Goal: Information Seeking & Learning: Find specific fact

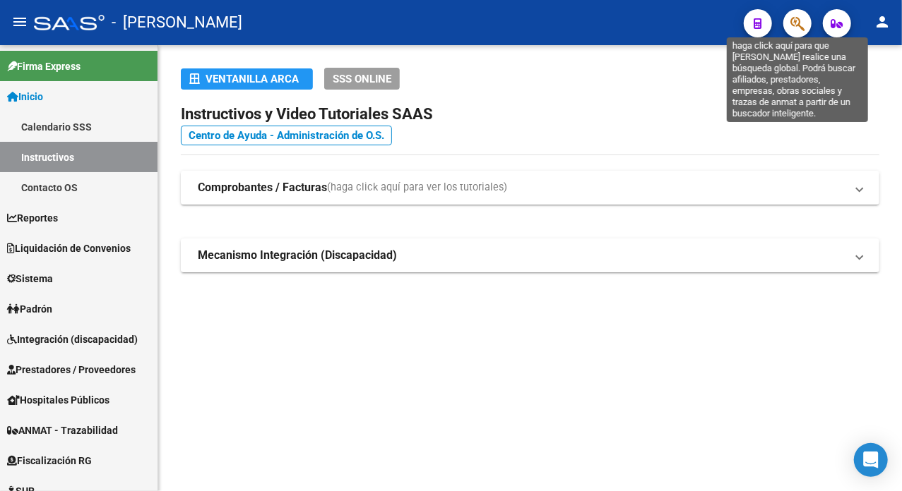
click at [798, 18] on icon "button" at bounding box center [797, 24] width 14 height 16
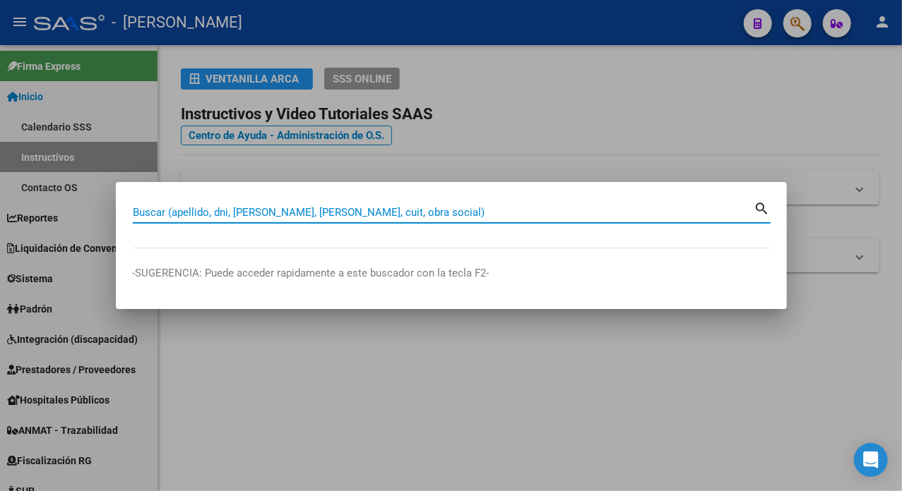
paste input "27423006922"
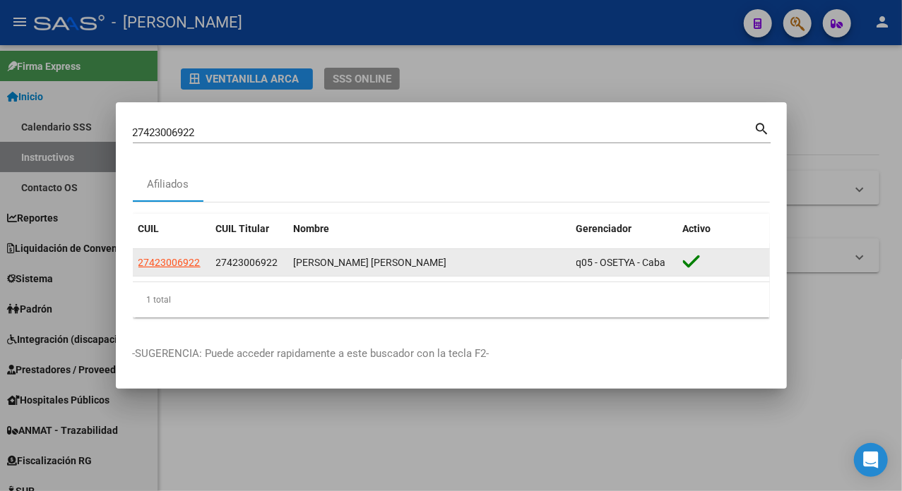
click at [179, 270] on app-link-go-to "27423006922" at bounding box center [169, 263] width 62 height 16
click at [199, 249] on datatable-body-cell "27423006922" at bounding box center [172, 263] width 78 height 28
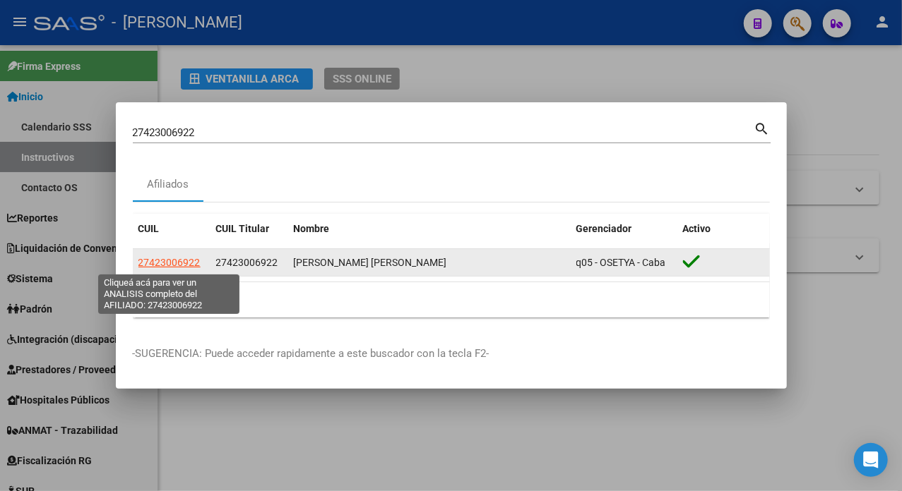
click at [185, 263] on span "27423006922" at bounding box center [169, 262] width 62 height 11
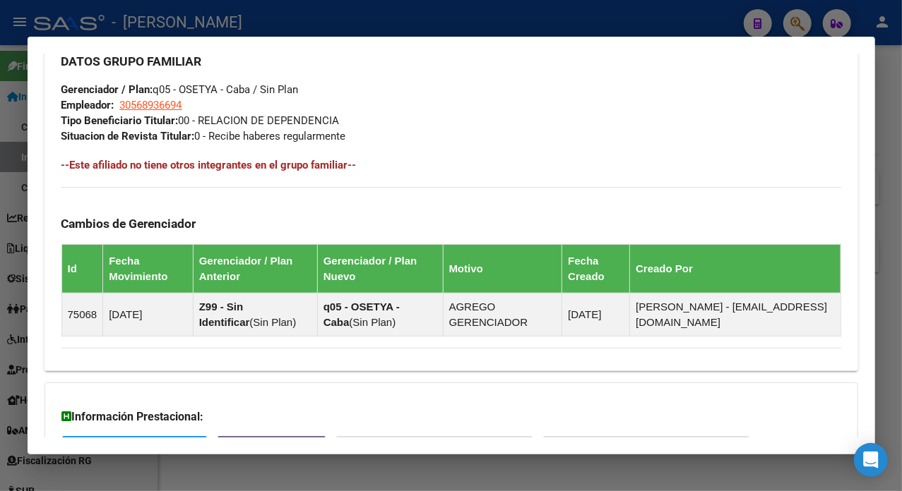
scroll to position [939, 0]
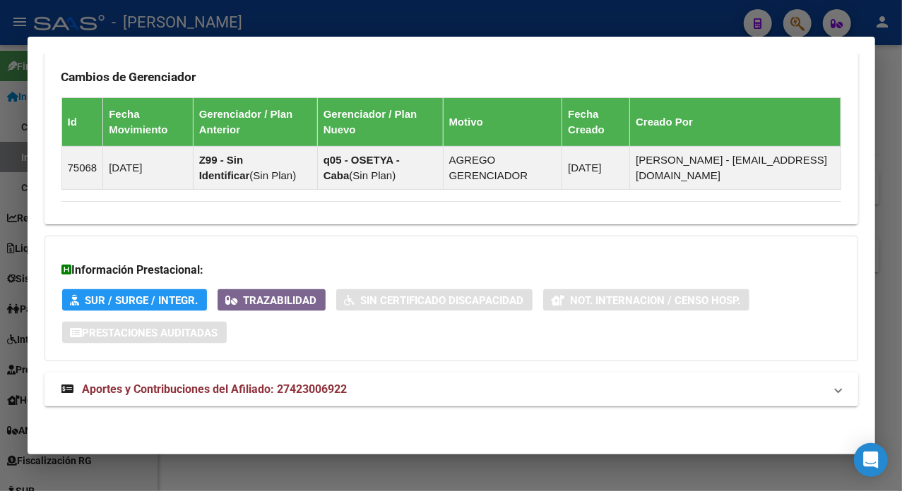
click at [506, 393] on mat-panel-title "Aportes y Contribuciones del Afiliado: 27423006922" at bounding box center [442, 389] width 763 height 17
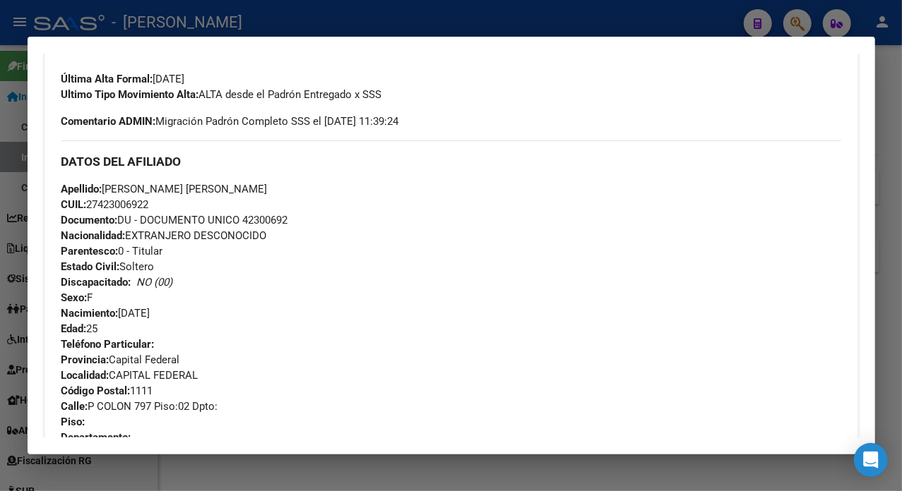
scroll to position [374, 0]
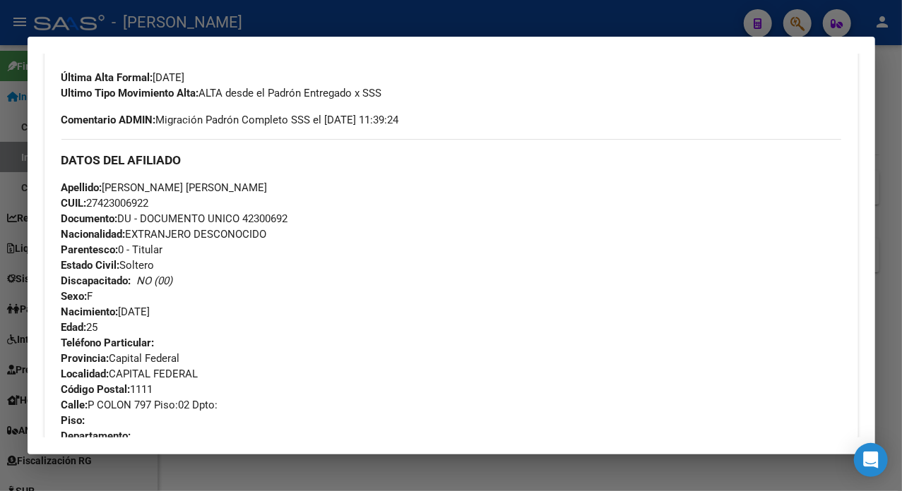
click at [264, 220] on span "Documento: DU - DOCUMENTO UNICO 42300692" at bounding box center [174, 219] width 227 height 13
click at [270, 215] on span "Documento: DU - DOCUMENTO UNICO 42300692" at bounding box center [174, 219] width 227 height 13
click at [260, 215] on span "Documento: DU - DOCUMENTO UNICO 42300692" at bounding box center [174, 219] width 227 height 13
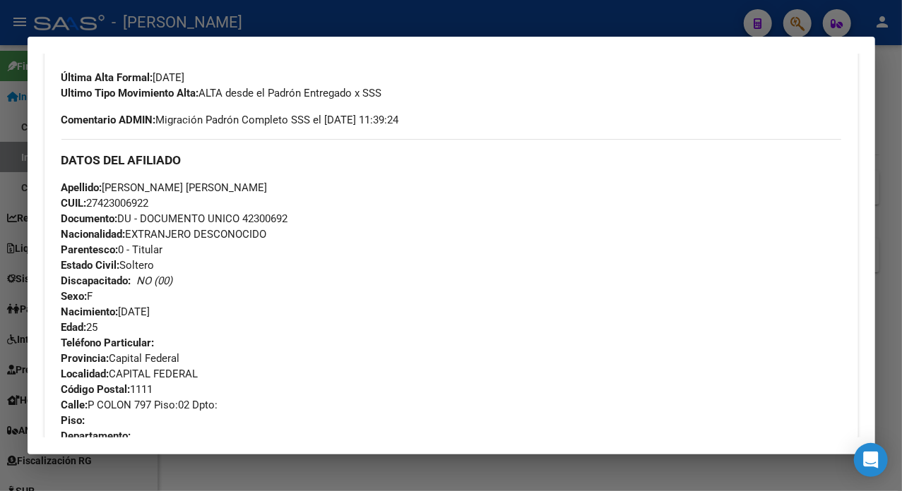
click at [260, 215] on span "Documento: DU - DOCUMENTO UNICO 42300692" at bounding box center [174, 219] width 227 height 13
copy span "42300692"
click at [120, 184] on span "Apellido: [PERSON_NAME] [PERSON_NAME]" at bounding box center [164, 187] width 206 height 13
click at [114, 184] on span "Apellido: [PERSON_NAME] [PERSON_NAME]" at bounding box center [164, 187] width 206 height 13
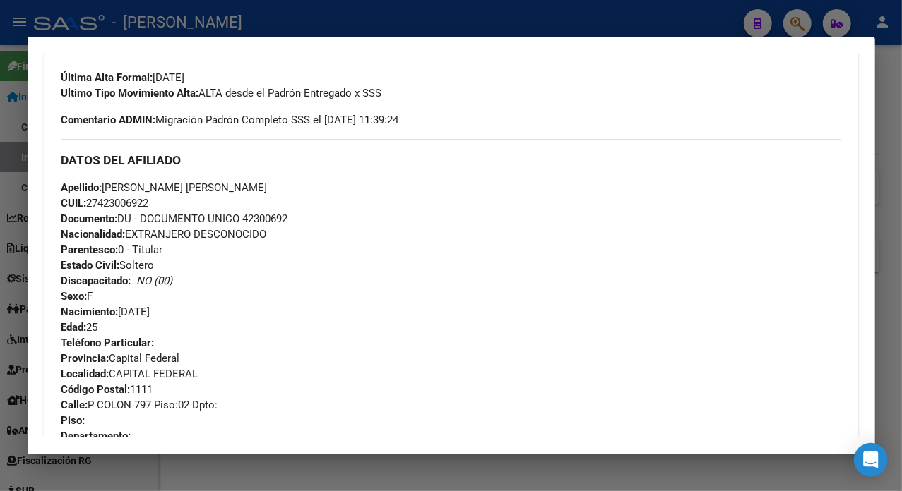
drag, startPoint x: 106, startPoint y: 184, endPoint x: 187, endPoint y: 191, distance: 81.4
click at [187, 191] on span "Apellido: [PERSON_NAME] [PERSON_NAME]" at bounding box center [164, 187] width 206 height 13
copy span "[PERSON_NAME]"
click at [244, 192] on span "Apellido: [PERSON_NAME] [PERSON_NAME]" at bounding box center [164, 187] width 206 height 13
drag, startPoint x: 192, startPoint y: 188, endPoint x: 300, endPoint y: 190, distance: 108.1
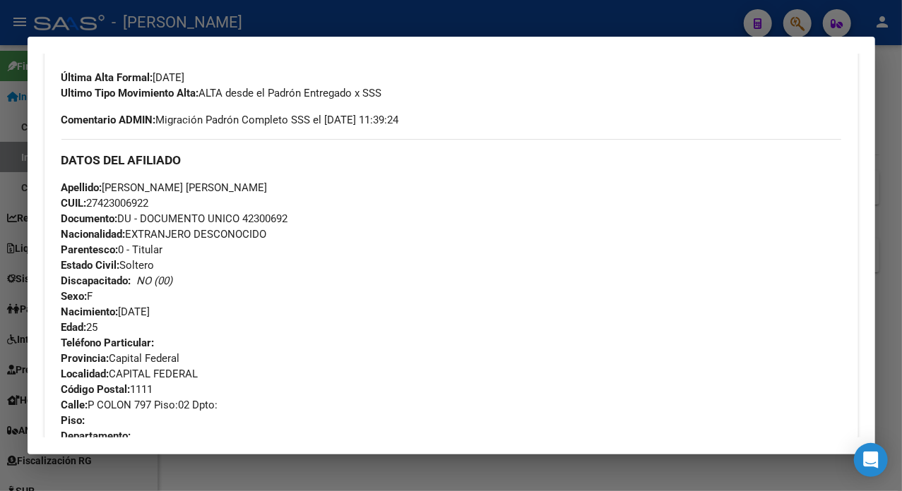
click at [300, 190] on div "Apellido: [PERSON_NAME] [PERSON_NAME] CUIL: 27423006922 Documento: DU - DOCUMEN…" at bounding box center [451, 257] width 780 height 155
copy span "[PERSON_NAME]"
drag, startPoint x: 90, startPoint y: 407, endPoint x: 131, endPoint y: 405, distance: 41.0
click at [131, 405] on span "Calle: P COLON 797 Piso:02 Dpto:" at bounding box center [139, 405] width 157 height 13
copy span "P COLON"
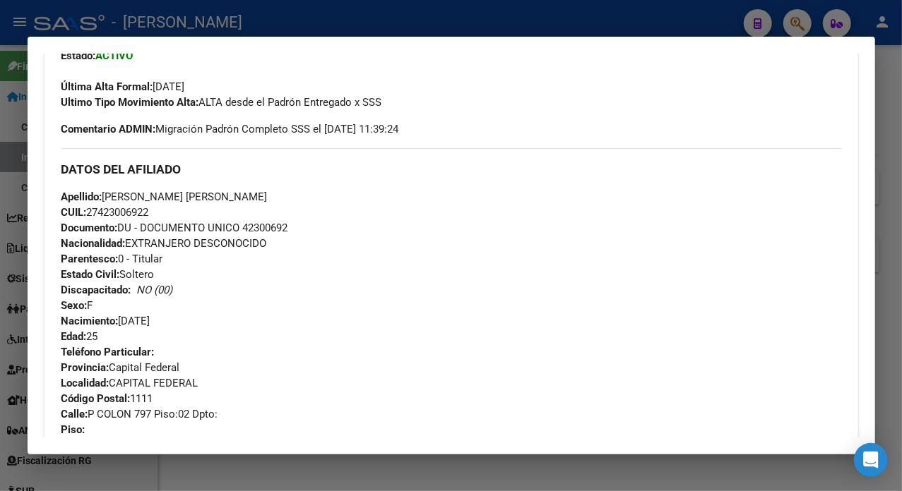
scroll to position [280, 0]
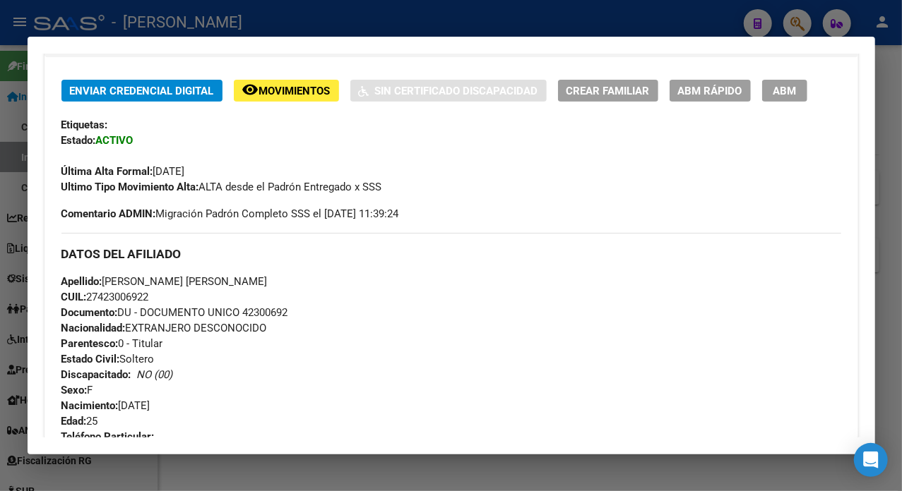
click at [887, 102] on div at bounding box center [451, 245] width 902 height 491
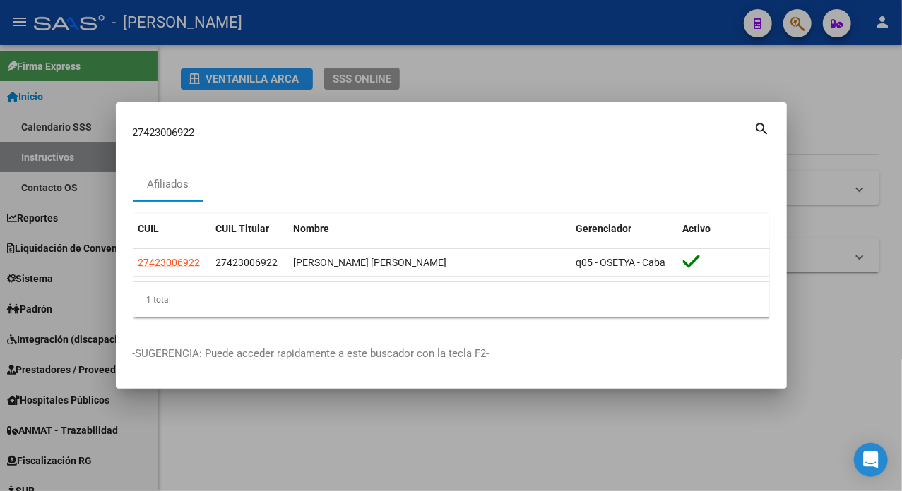
click at [222, 127] on input "27423006922" at bounding box center [443, 132] width 621 height 13
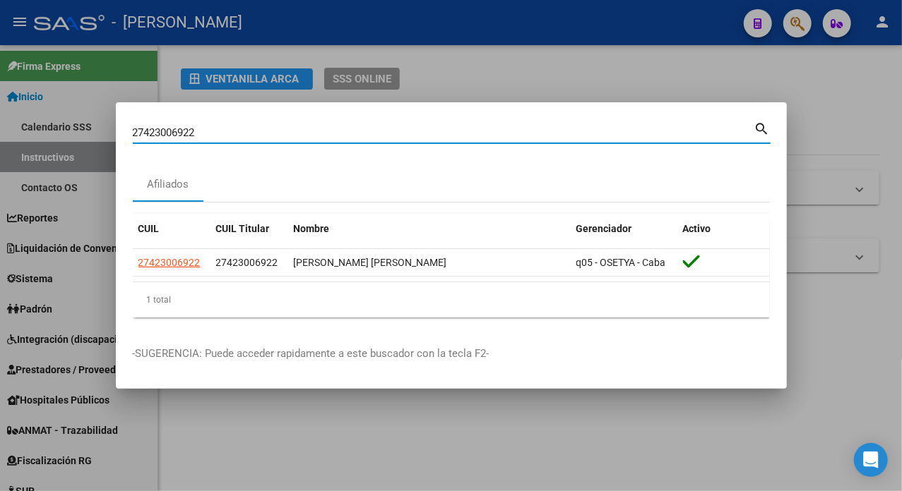
click at [222, 127] on input "27423006922" at bounding box center [443, 132] width 621 height 13
paste input "145159"
type input "27423145159"
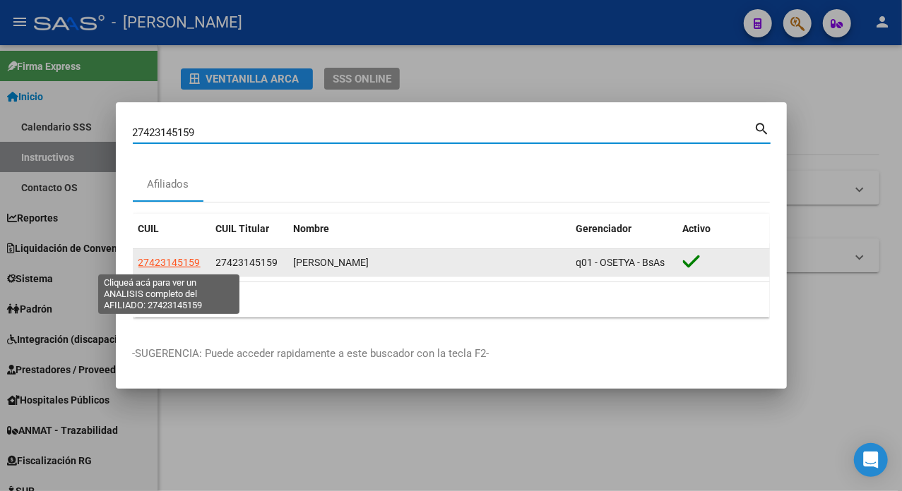
click at [181, 267] on span "27423145159" at bounding box center [169, 262] width 62 height 11
type textarea "27423145159"
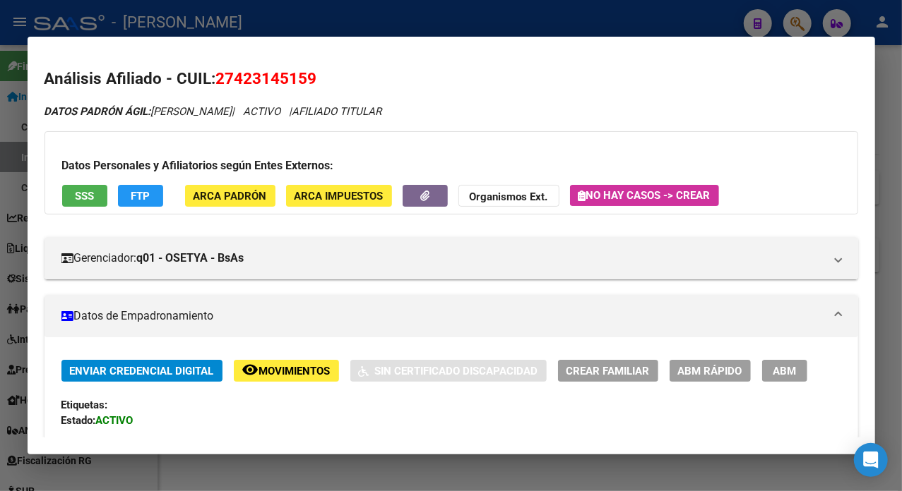
click at [554, 114] on div "DATOS PADRÓN ÁGIL: [PERSON_NAME] | ACTIVO | AFILIADO TITULAR" at bounding box center [450, 112] width 813 height 16
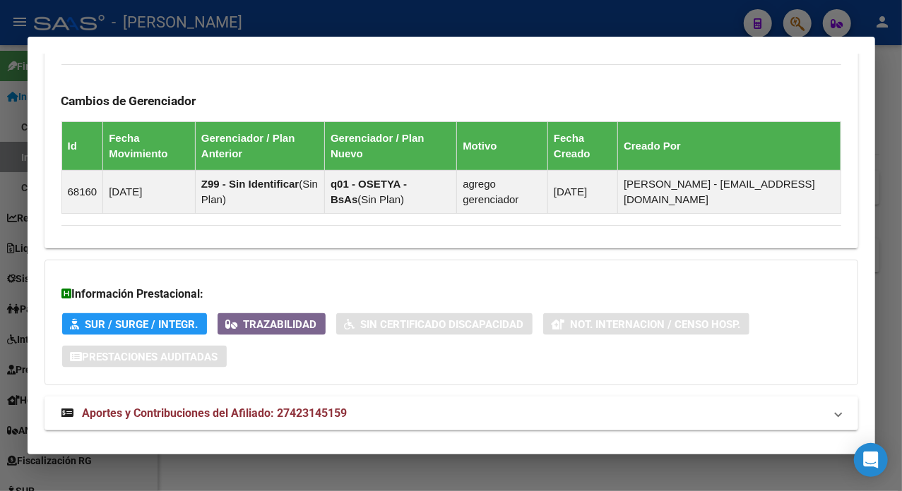
scroll to position [939, 0]
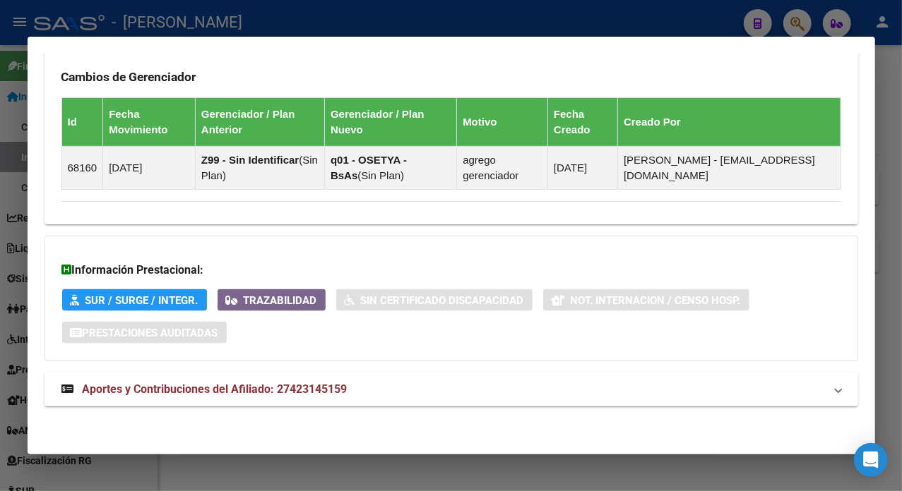
click at [399, 394] on mat-panel-title "Aportes y Contribuciones del Afiliado: 27423145159" at bounding box center [442, 389] width 763 height 17
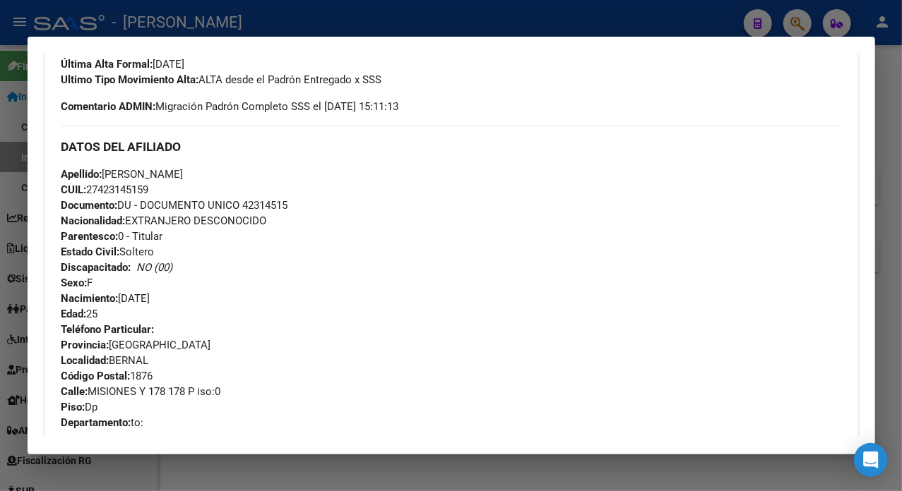
scroll to position [376, 0]
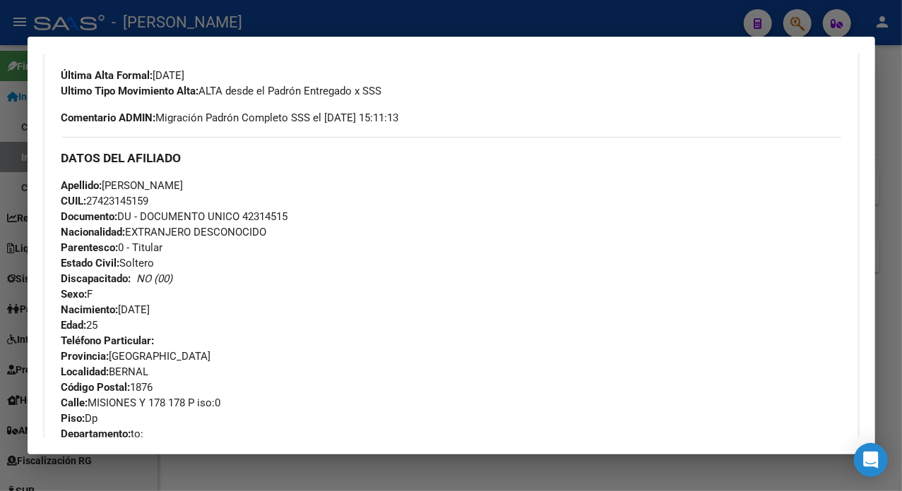
click at [272, 212] on span "Documento: DU - DOCUMENTO UNICO 42314515" at bounding box center [174, 216] width 227 height 13
copy span "42314515"
click at [131, 181] on span "Apellido: [PERSON_NAME]" at bounding box center [122, 185] width 122 height 13
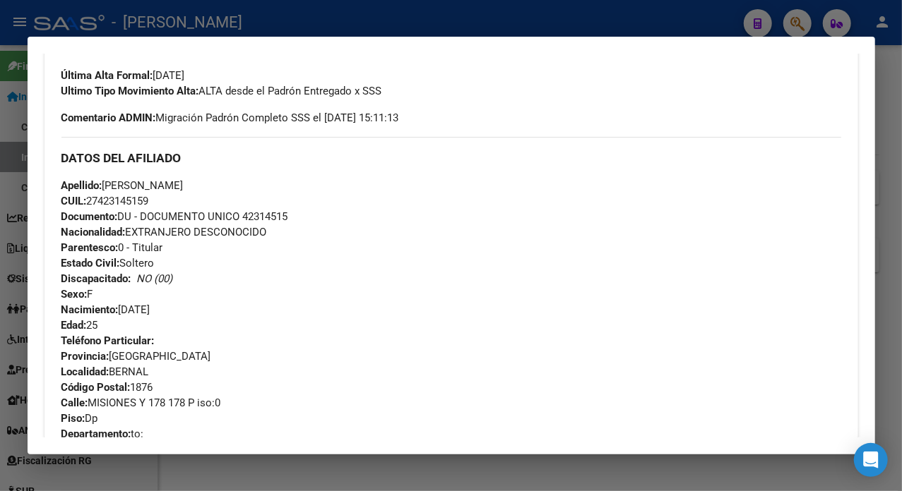
copy span "OTRERAS"
click at [165, 181] on span "Apellido: [PERSON_NAME]" at bounding box center [122, 185] width 122 height 13
drag, startPoint x: 156, startPoint y: 184, endPoint x: 246, endPoint y: 179, distance: 90.5
click at [246, 179] on div "Apellido: [PERSON_NAME] CUIL: 27423145159 Documento: DU - DOCUMENTO UNICO 42314…" at bounding box center [451, 255] width 780 height 155
copy span "[PERSON_NAME]"
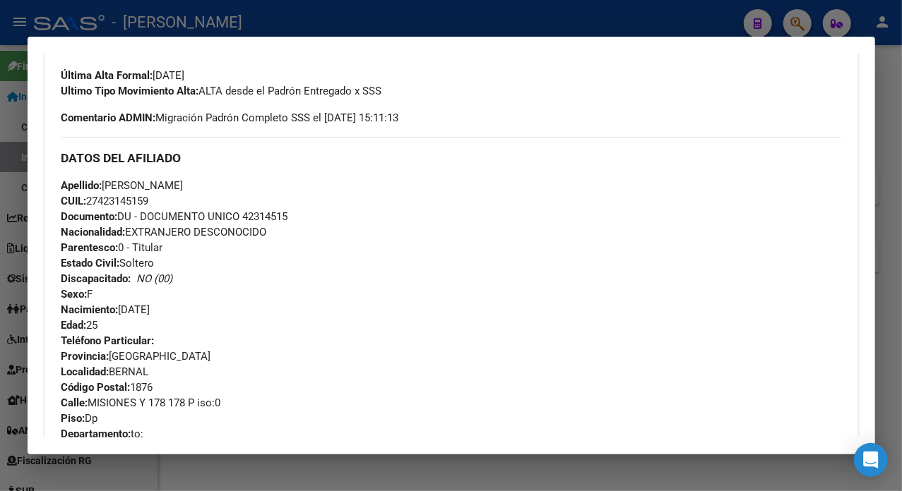
drag, startPoint x: 90, startPoint y: 401, endPoint x: 137, endPoint y: 407, distance: 47.0
click at [137, 407] on span "Calle: [GEOGRAPHIC_DATA] Y 178 178 P iso:0" at bounding box center [141, 403] width 160 height 13
copy span "MISIONES"
click at [507, 249] on div "Apellido: [PERSON_NAME] CUIL: 27423145159 Documento: DU - DOCUMENTO UNICO 42314…" at bounding box center [451, 255] width 780 height 155
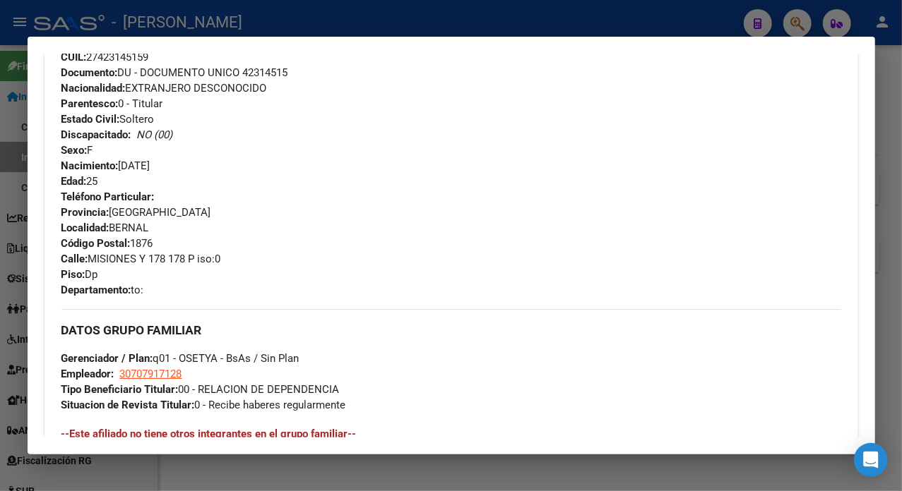
scroll to position [565, 0]
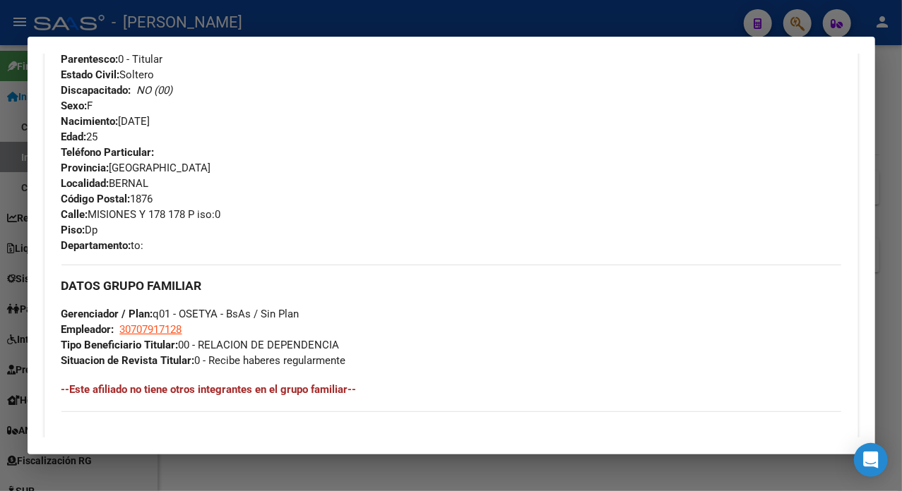
click at [674, 188] on div "Teléfono Particular: Provincia: [GEOGRAPHIC_DATA] Localidad: [PERSON_NAME] Códi…" at bounding box center [451, 199] width 780 height 109
click at [893, 117] on div at bounding box center [451, 245] width 902 height 491
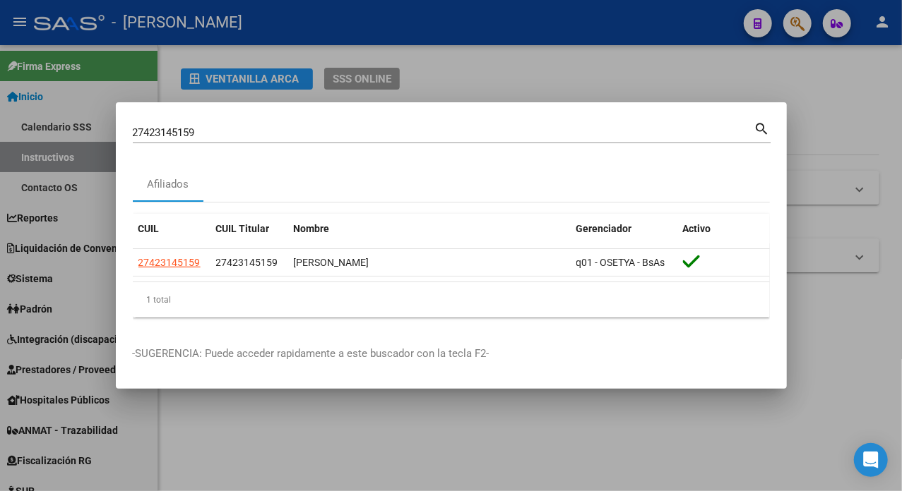
click at [345, 144] on div "27423145159 Buscar (apellido, dni, cuil, [PERSON_NAME], cuit, obra social) sear…" at bounding box center [452, 137] width 638 height 37
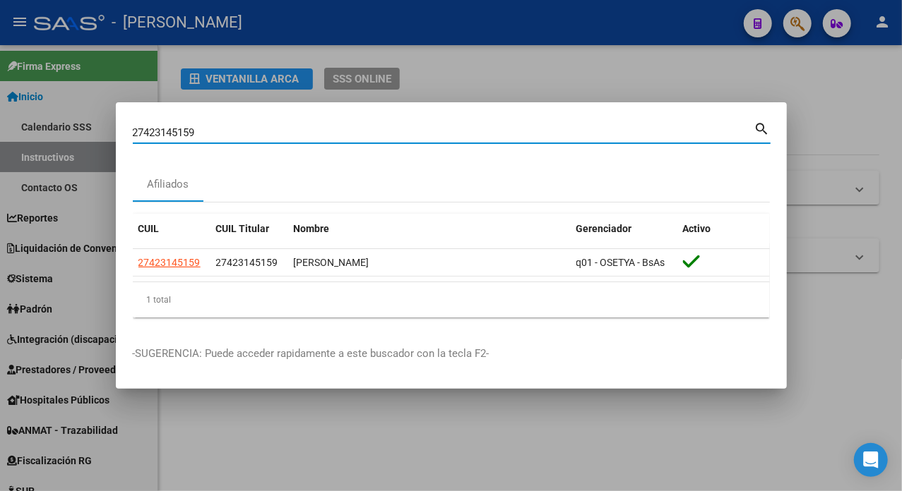
click at [352, 134] on input "27423145159" at bounding box center [443, 132] width 621 height 13
paste input "39172"
type input "27423391729"
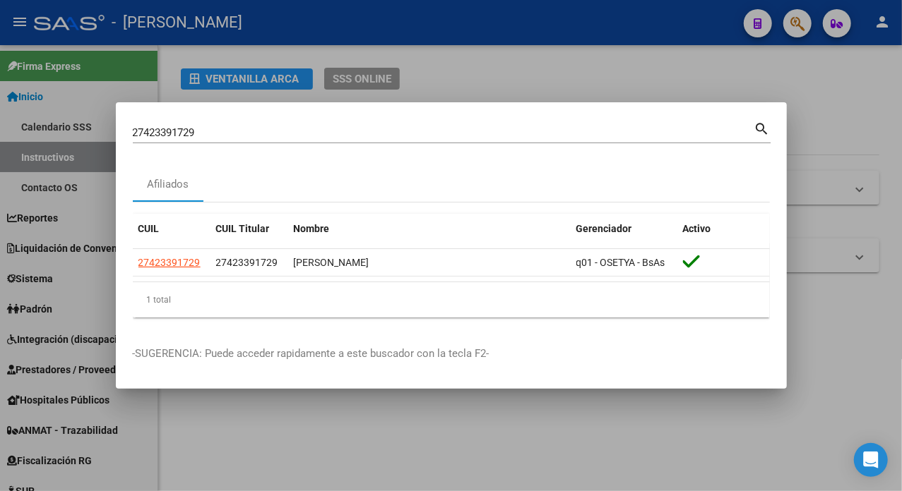
click at [385, 335] on mat-dialog-container "27423391729 Buscar (apellido, dni, cuil, nro traspaso, cuit, obra social) searc…" at bounding box center [451, 245] width 671 height 287
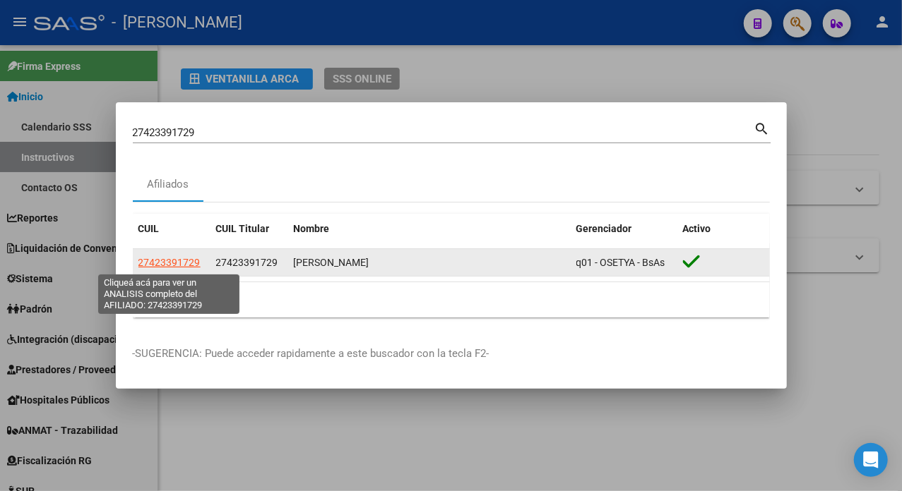
click at [168, 264] on span "27423391729" at bounding box center [169, 262] width 62 height 11
type textarea "27423391729"
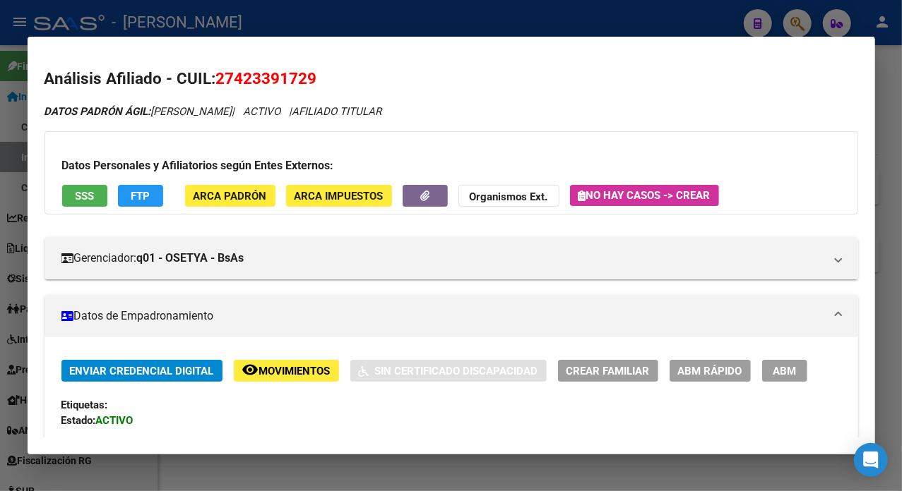
click at [898, 57] on div at bounding box center [451, 245] width 902 height 491
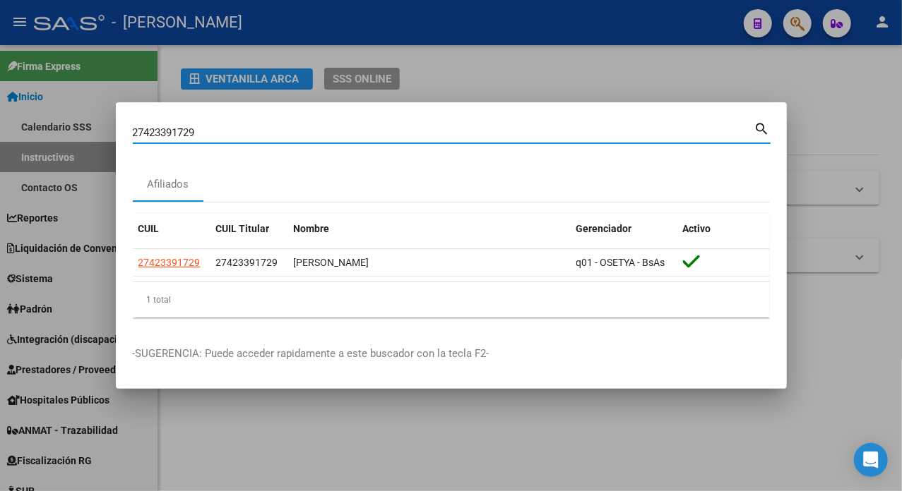
click at [212, 131] on input "27423391729" at bounding box center [443, 132] width 621 height 13
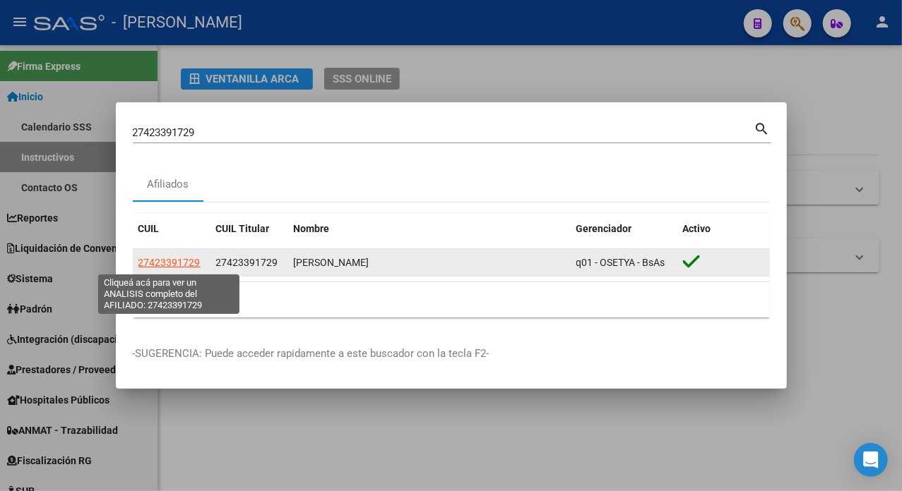
click at [165, 266] on span "27423391729" at bounding box center [169, 262] width 62 height 11
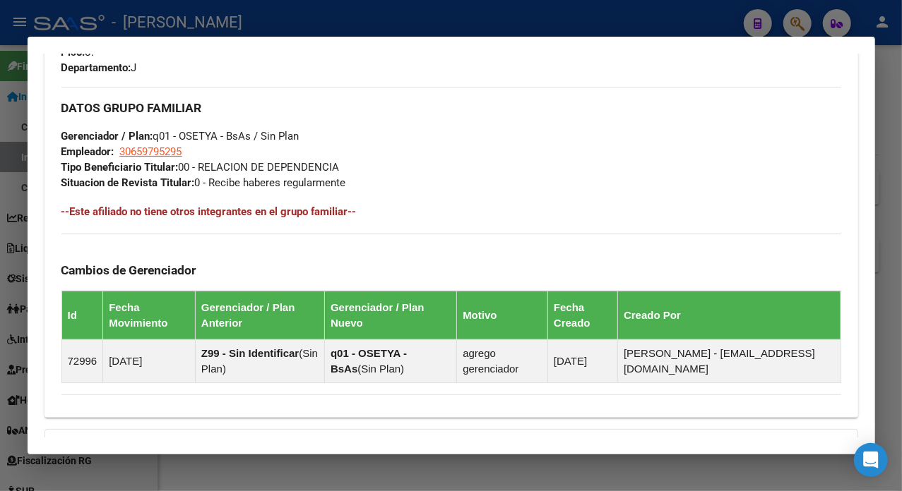
scroll to position [939, 0]
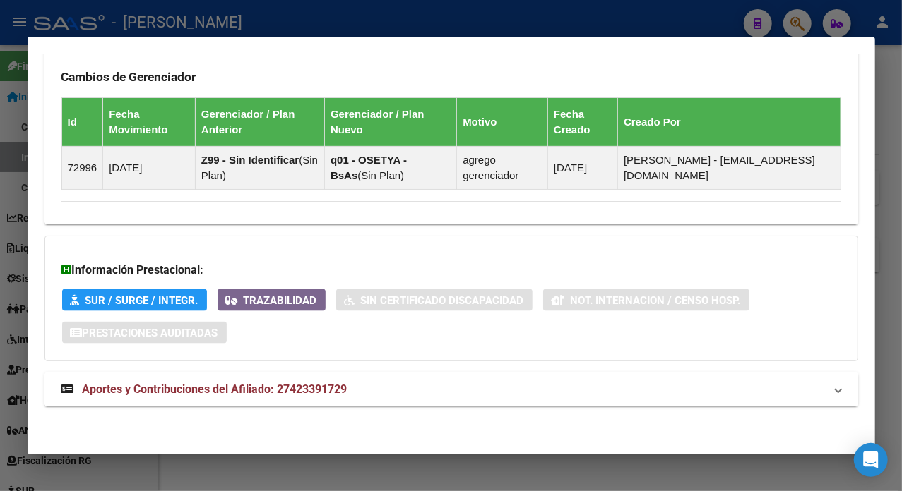
click at [467, 378] on mat-expansion-panel-header "Aportes y Contribuciones del Afiliado: 27423391729" at bounding box center [450, 390] width 813 height 34
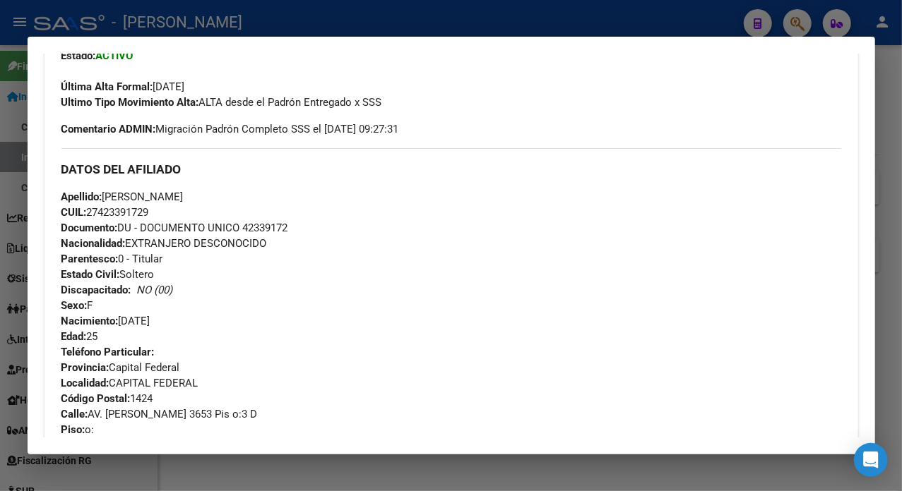
scroll to position [376, 0]
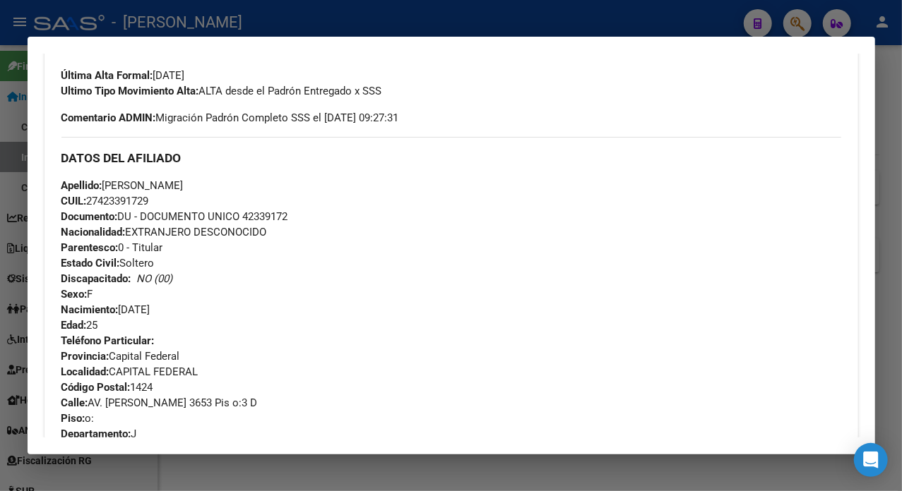
click at [256, 221] on span "Documento: DU - DOCUMENTO UNICO 42339172" at bounding box center [174, 216] width 227 height 13
drag, startPoint x: 283, startPoint y: 203, endPoint x: 269, endPoint y: 218, distance: 20.5
click at [269, 218] on span "Documento: DU - DOCUMENTO UNICO 42339172" at bounding box center [174, 216] width 227 height 13
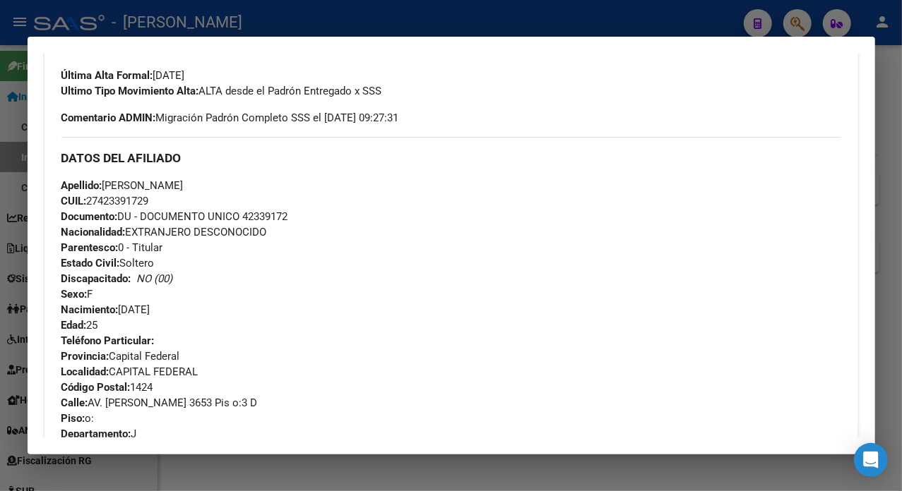
copy span "42339172"
click at [131, 190] on span "Apellido: [PERSON_NAME]" at bounding box center [122, 185] width 122 height 13
copy span "[PERSON_NAME]"
click at [162, 187] on span "Apellido: [PERSON_NAME]" at bounding box center [122, 185] width 122 height 13
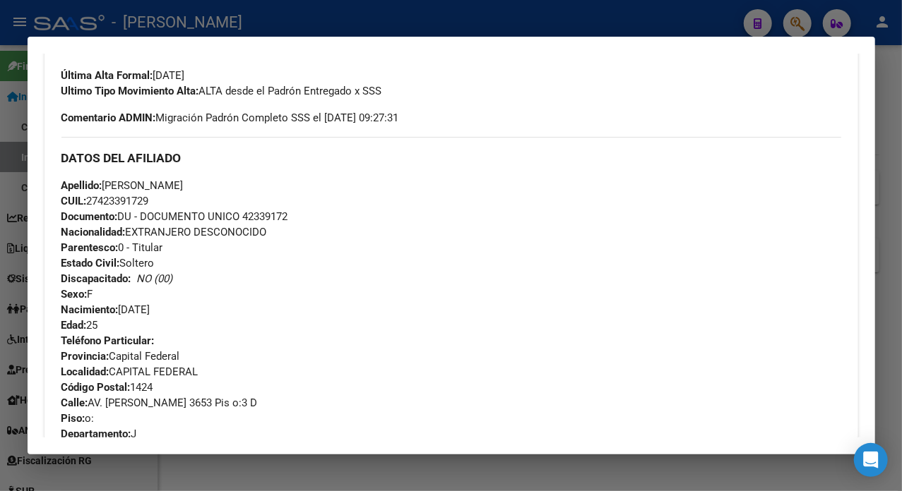
drag, startPoint x: 157, startPoint y: 186, endPoint x: 222, endPoint y: 188, distance: 65.0
click at [184, 188] on span "Apellido: [PERSON_NAME]" at bounding box center [122, 185] width 122 height 13
click at [144, 187] on span "Apellido: [PERSON_NAME]" at bounding box center [122, 185] width 122 height 13
drag, startPoint x: 150, startPoint y: 185, endPoint x: 233, endPoint y: 193, distance: 83.0
click at [233, 193] on div "Apellido: [PERSON_NAME]: 27423391729 Documento: DU - DOCUMENTO UNICO 42339172 N…" at bounding box center [451, 255] width 780 height 155
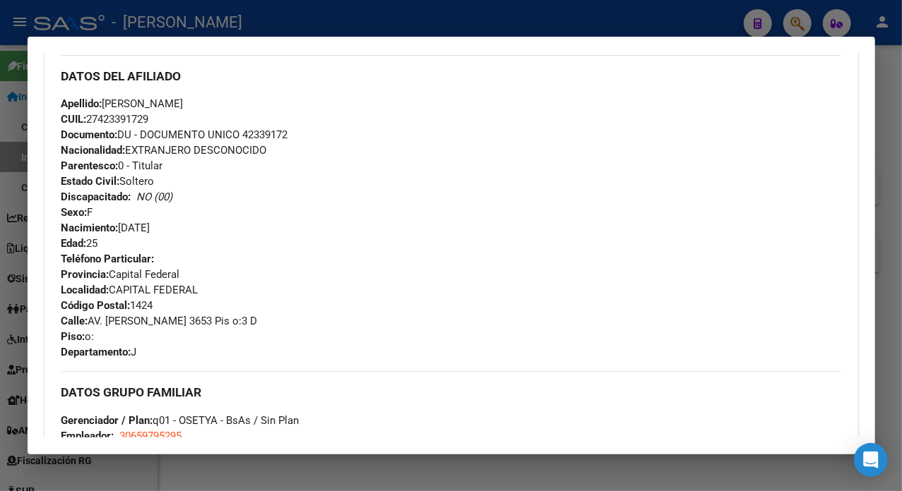
scroll to position [470, 0]
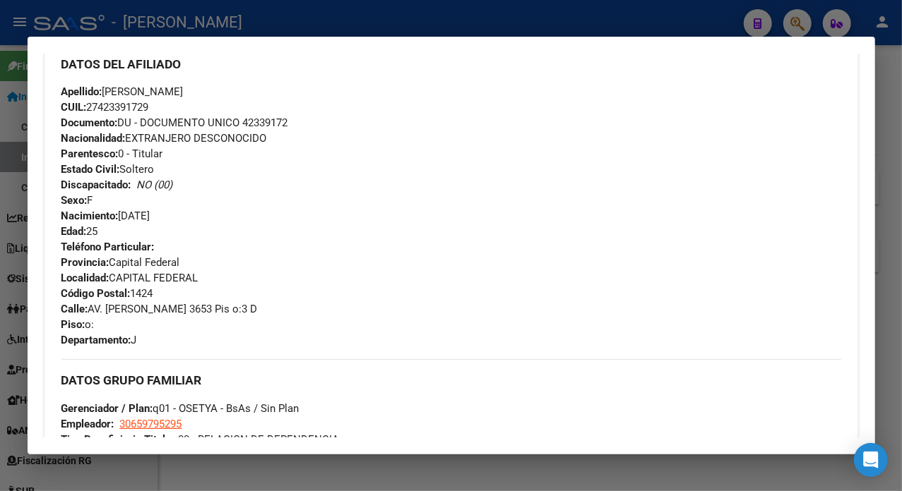
drag, startPoint x: 91, startPoint y: 309, endPoint x: 150, endPoint y: 306, distance: 59.3
click at [150, 306] on span "Calle: AV. [PERSON_NAME] 3653 Pis o:3 D" at bounding box center [159, 309] width 196 height 13
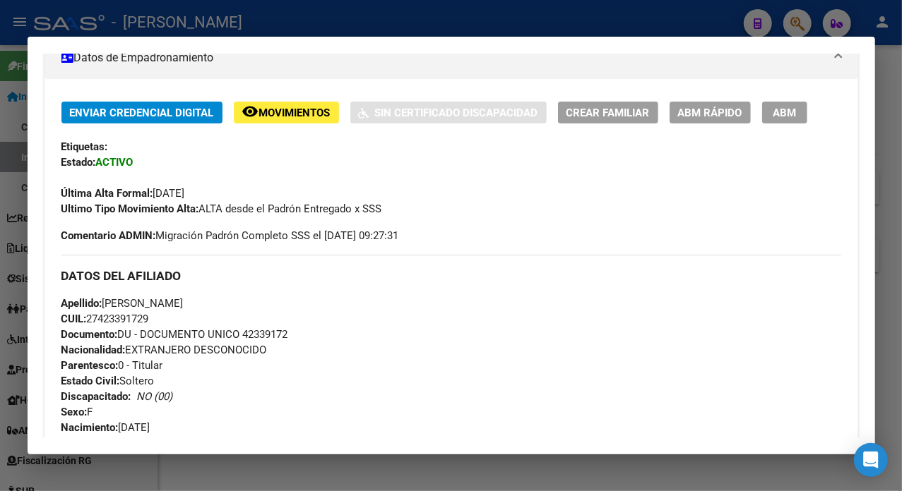
scroll to position [0, 0]
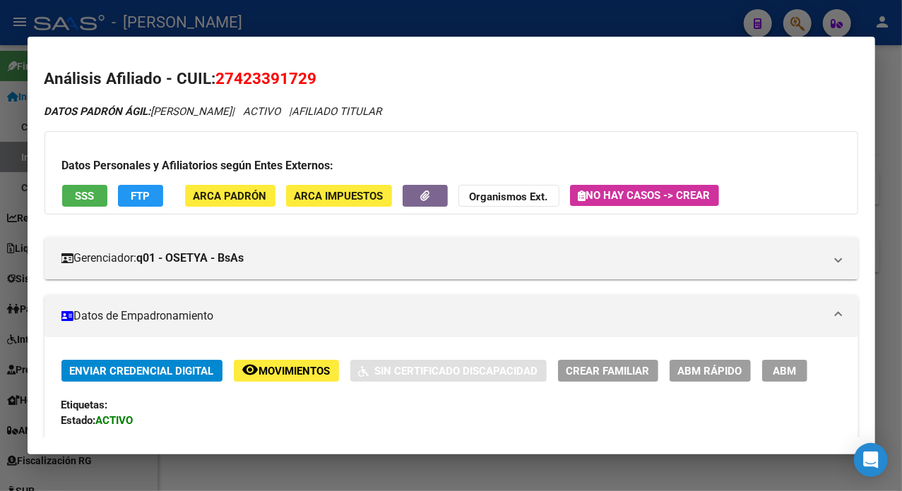
click at [876, 140] on div at bounding box center [451, 245] width 902 height 491
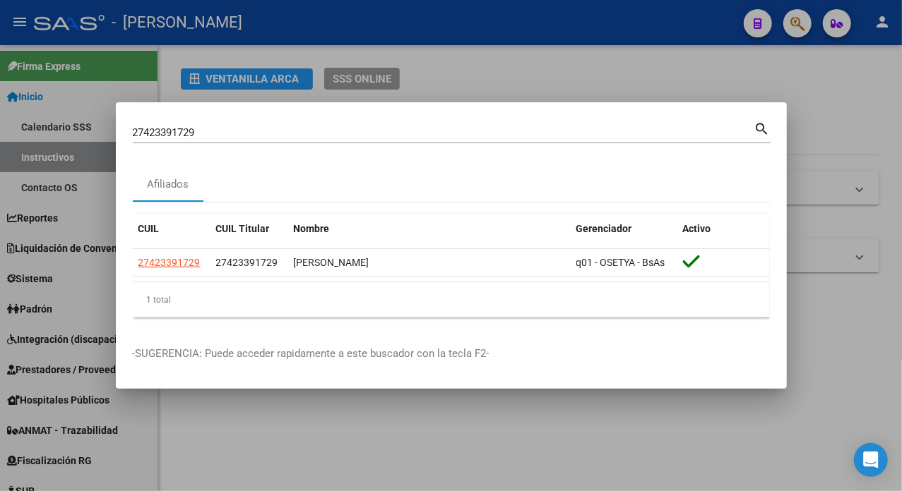
click at [483, 119] on div "27423391729 Buscar (apellido, dni, [PERSON_NAME], [PERSON_NAME], cuit, obra soc…" at bounding box center [452, 131] width 638 height 24
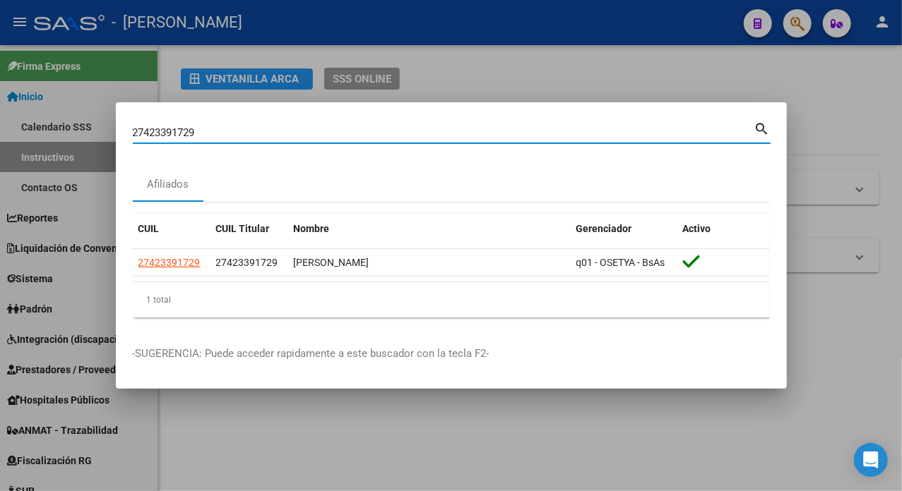
click at [483, 119] on div "27423391729 Buscar (apellido, dni, [PERSON_NAME], [PERSON_NAME], cuit, obra soc…" at bounding box center [452, 131] width 638 height 24
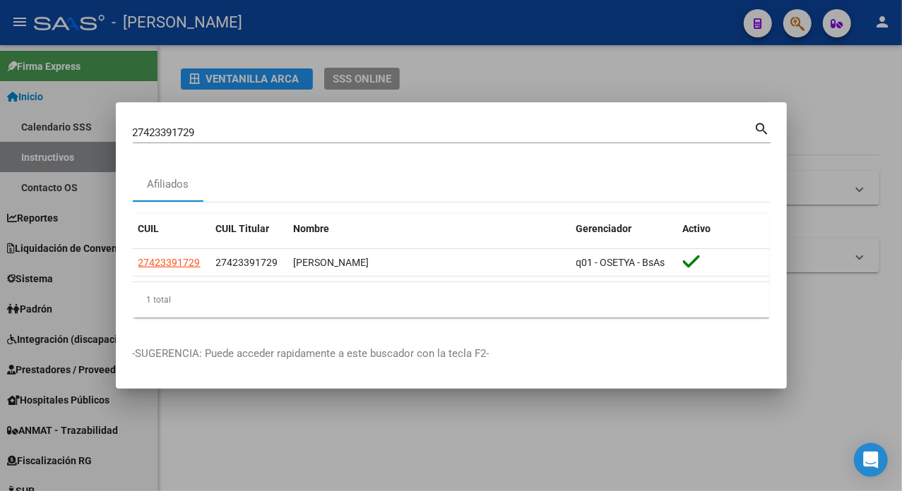
drag, startPoint x: 483, startPoint y: 119, endPoint x: 210, endPoint y: 124, distance: 273.3
click at [210, 124] on div "27423391729 Buscar (apellido, dni, [PERSON_NAME], [PERSON_NAME], cuit, obra soc…" at bounding box center [443, 132] width 621 height 21
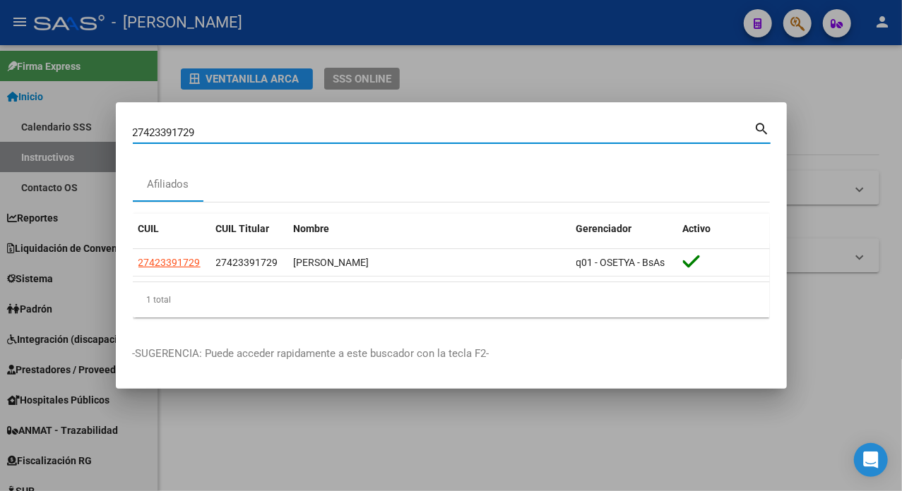
click at [201, 131] on input "27423391729" at bounding box center [443, 132] width 621 height 13
paste input "4132867"
type input "27424132867"
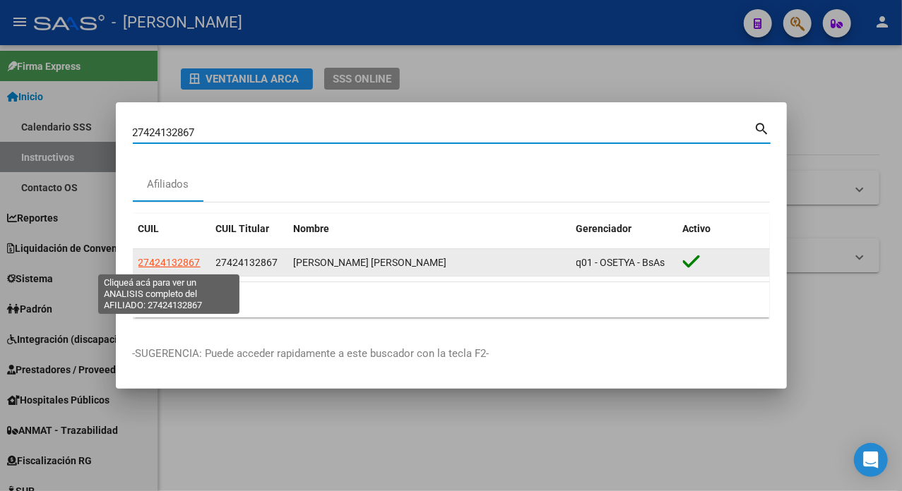
click at [184, 264] on span "27424132867" at bounding box center [169, 262] width 62 height 11
type textarea "27424132867"
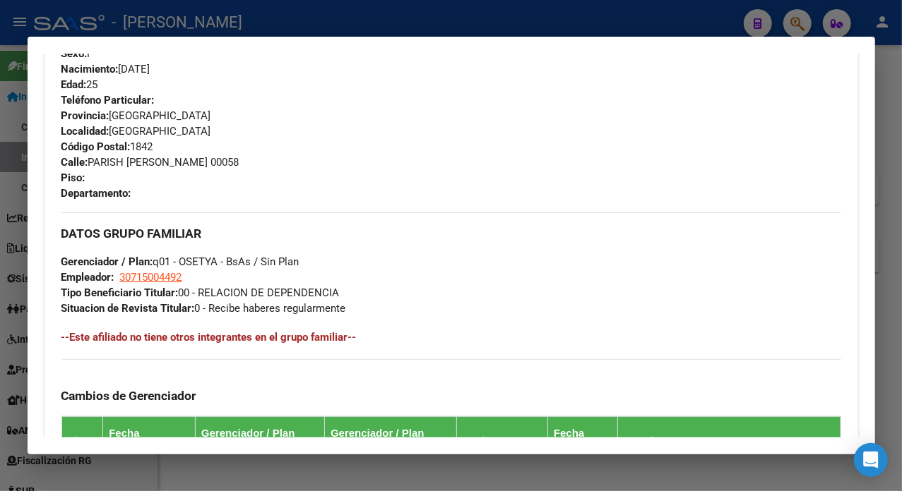
scroll to position [939, 0]
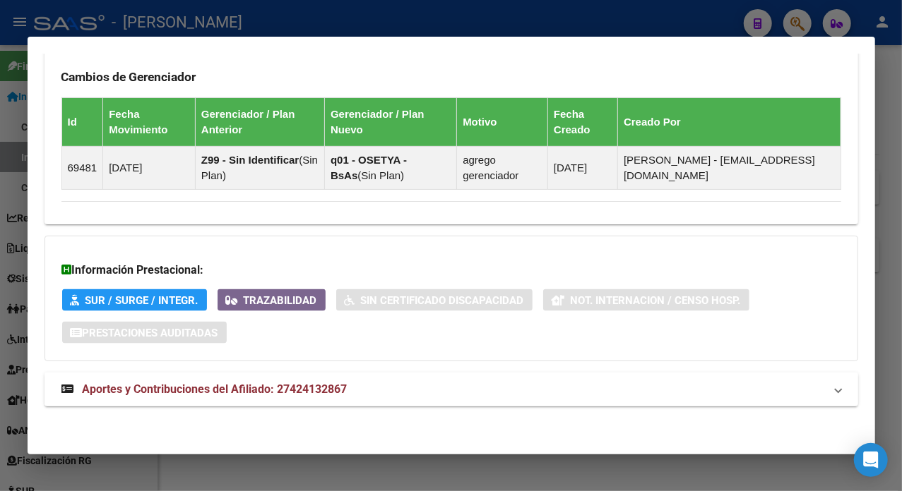
click at [356, 396] on mat-panel-title "Aportes y Contribuciones del Afiliado: 27424132867" at bounding box center [442, 389] width 763 height 17
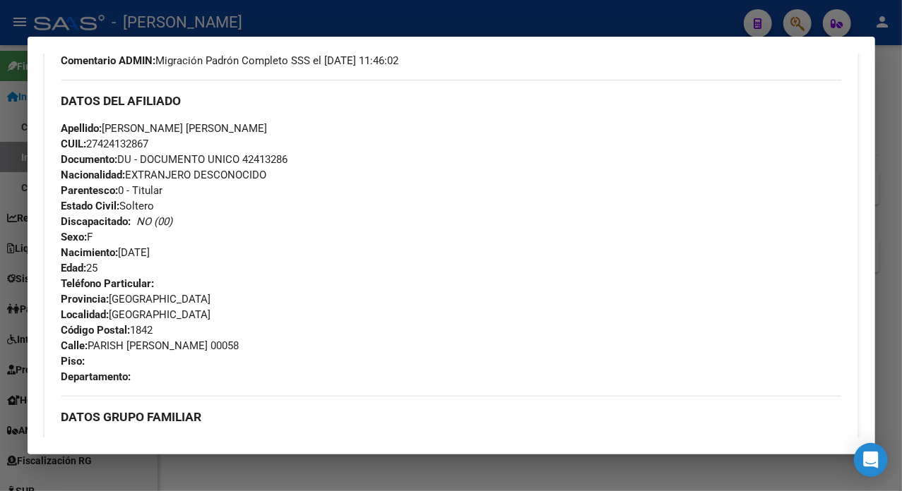
scroll to position [470, 0]
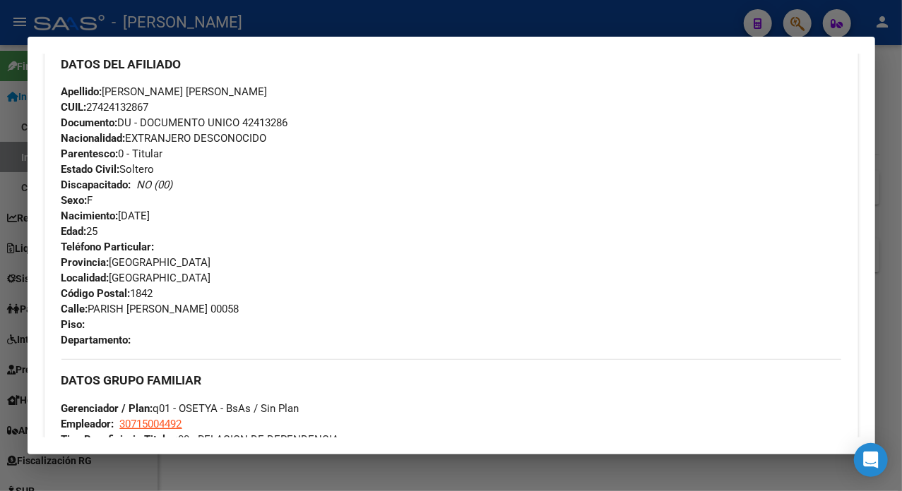
click at [278, 124] on span "Documento: DU - DOCUMENTO UNICO 42413286" at bounding box center [174, 123] width 227 height 13
click at [134, 88] on span "Apellido: [PERSON_NAME] [PERSON_NAME]" at bounding box center [164, 91] width 206 height 13
click at [169, 100] on div "Apellido: [PERSON_NAME] [PERSON_NAME] CUIL: 27424132867 Documento: DU - DOCUMEN…" at bounding box center [451, 161] width 780 height 155
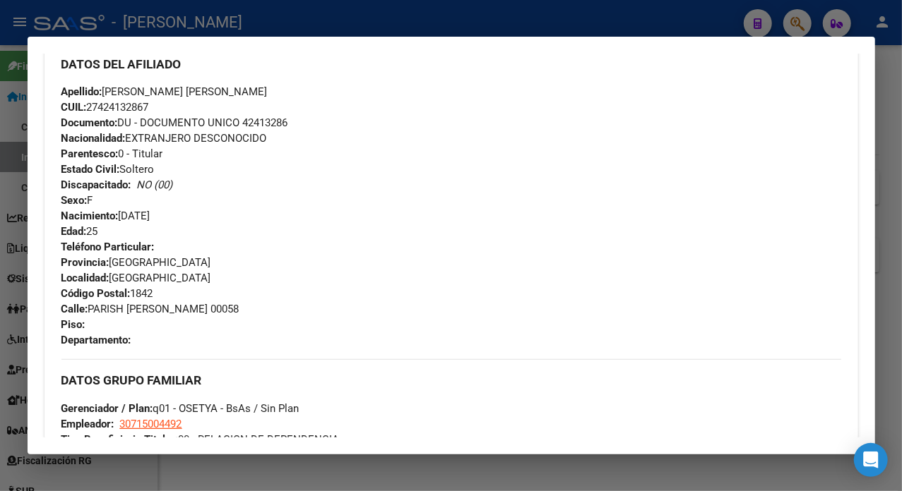
drag, startPoint x: 170, startPoint y: 90, endPoint x: 257, endPoint y: 89, distance: 86.9
click at [257, 89] on div "Apellido: [PERSON_NAME] [PERSON_NAME] CUIL: 27424132867 Documento: DU - DOCUMEN…" at bounding box center [451, 161] width 780 height 155
drag, startPoint x: 90, startPoint y: 309, endPoint x: 187, endPoint y: 306, distance: 96.8
click at [187, 306] on span "Calle: PARISH [PERSON_NAME] 00058" at bounding box center [150, 309] width 178 height 13
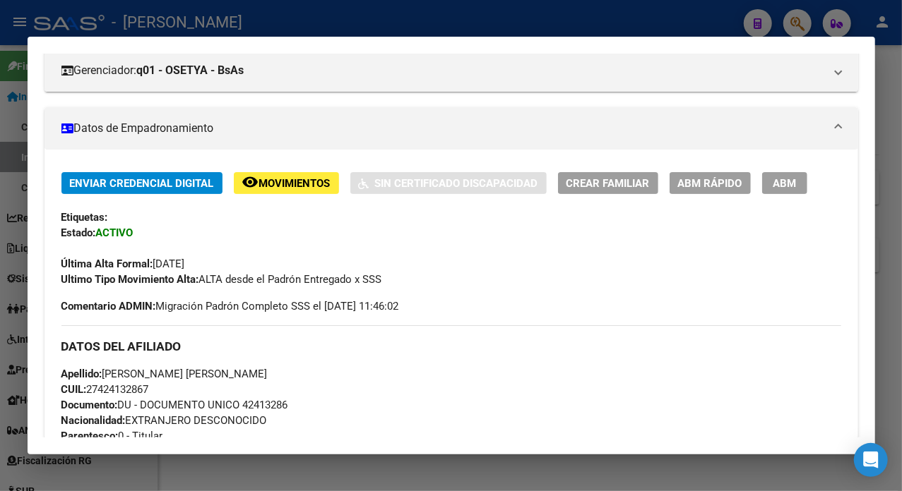
scroll to position [282, 0]
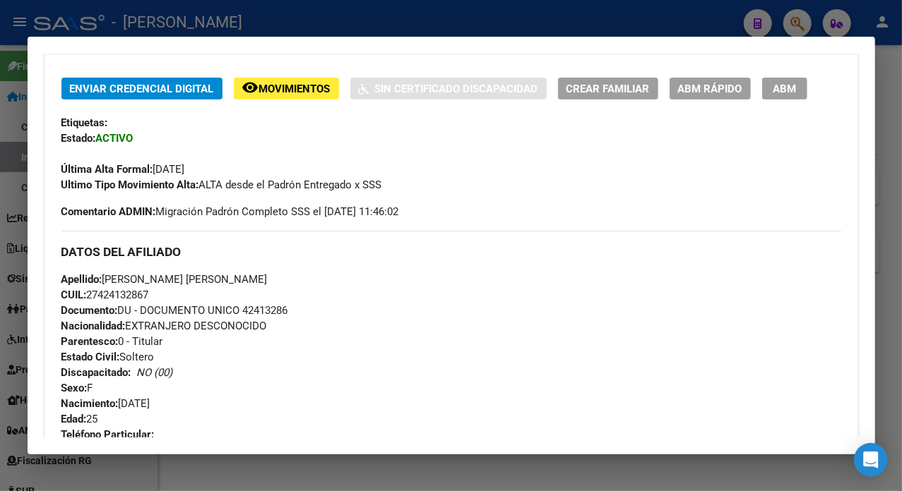
click at [876, 52] on div at bounding box center [451, 245] width 902 height 491
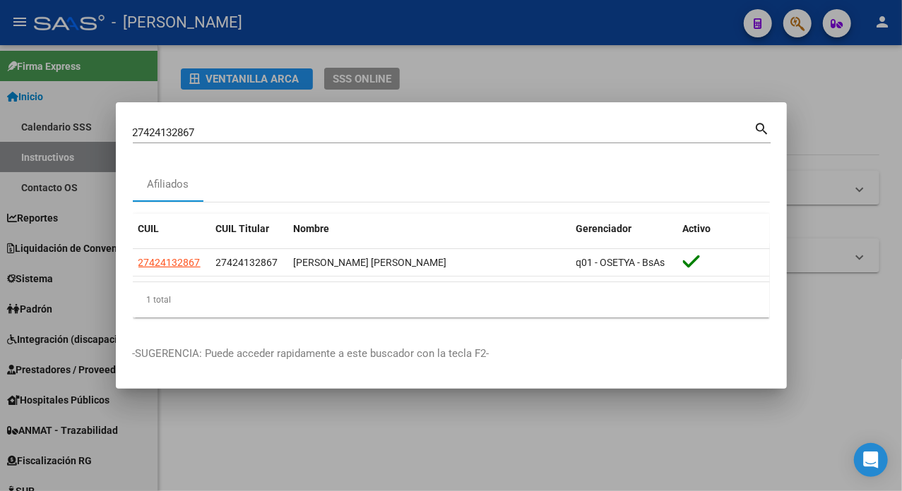
click at [419, 114] on mat-dialog-container "27424132867 Buscar (apellido, dni, cuil, nro traspaso, cuit, obra social) searc…" at bounding box center [451, 245] width 671 height 287
click at [393, 139] on div "27424132867 Buscar (apellido, dni, [PERSON_NAME], [PERSON_NAME], cuit, obra soc…" at bounding box center [443, 132] width 621 height 21
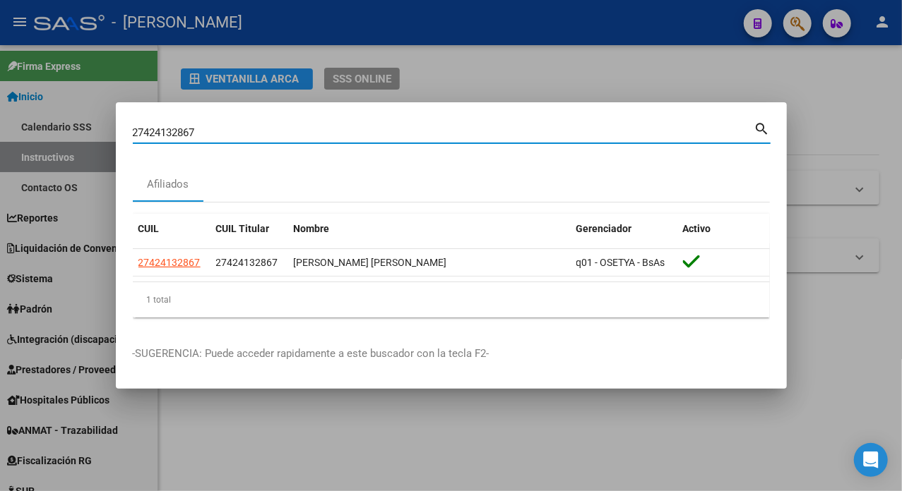
click at [338, 122] on div "27424132867 Buscar (apellido, dni, [PERSON_NAME], [PERSON_NAME], cuit, obra soc…" at bounding box center [443, 132] width 621 height 21
click at [172, 136] on input "27424132867" at bounding box center [443, 132] width 621 height 13
paste input "9535"
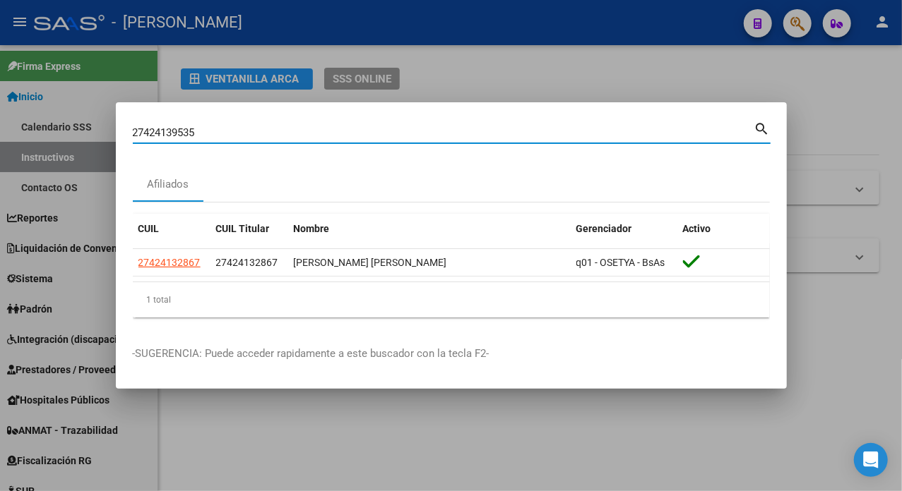
type input "27424139535"
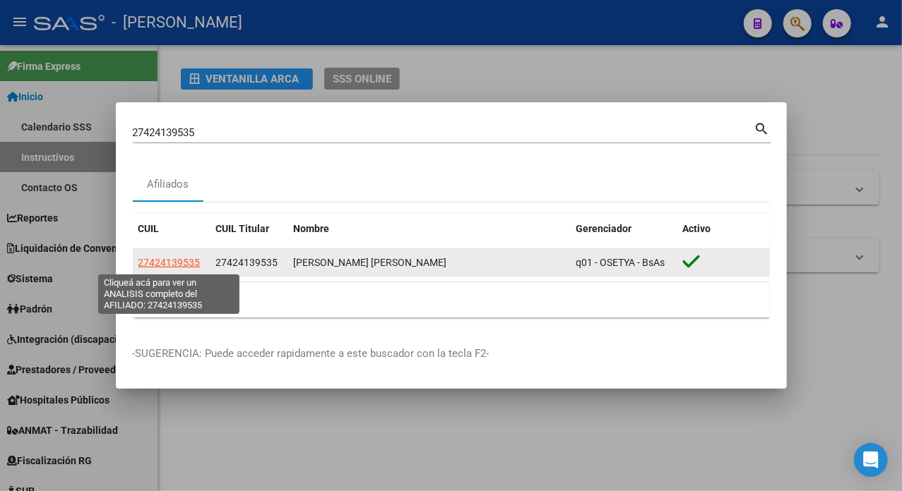
click at [178, 268] on span "27424139535" at bounding box center [169, 262] width 62 height 11
type textarea "27424139535"
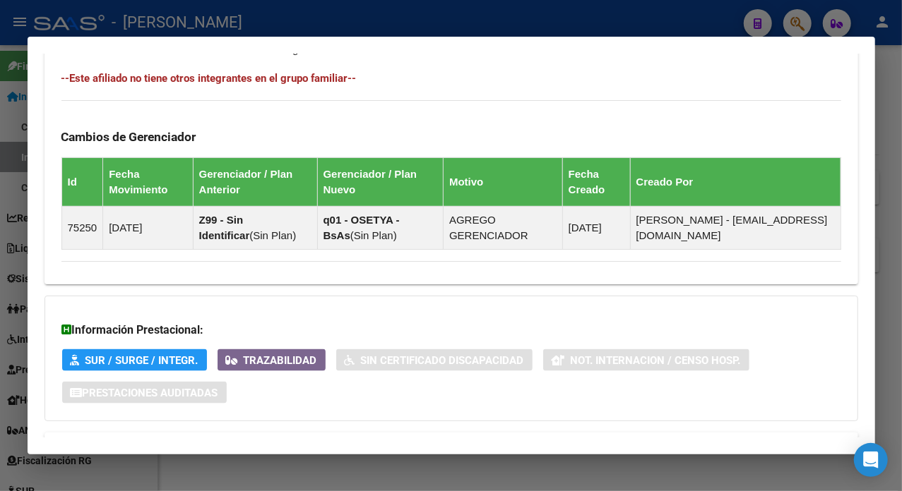
scroll to position [939, 0]
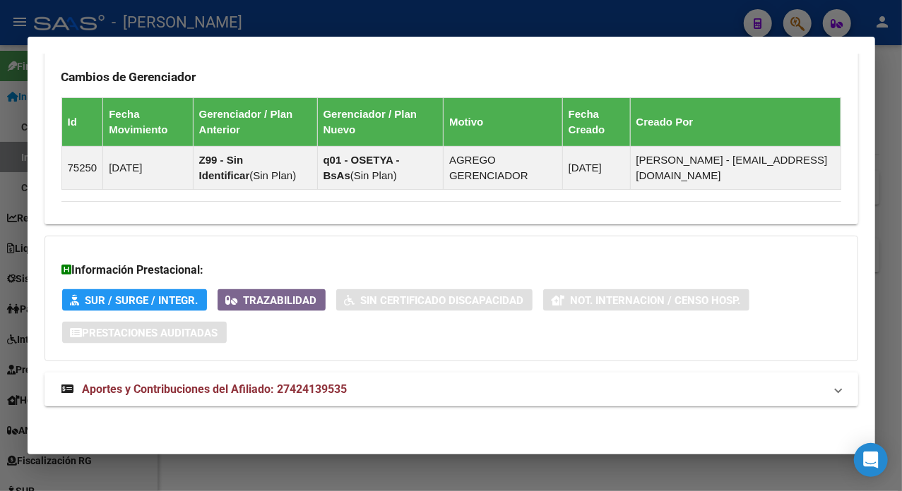
click at [410, 373] on mat-expansion-panel-header "Aportes y Contribuciones del Afiliado: 27424139535" at bounding box center [450, 390] width 813 height 34
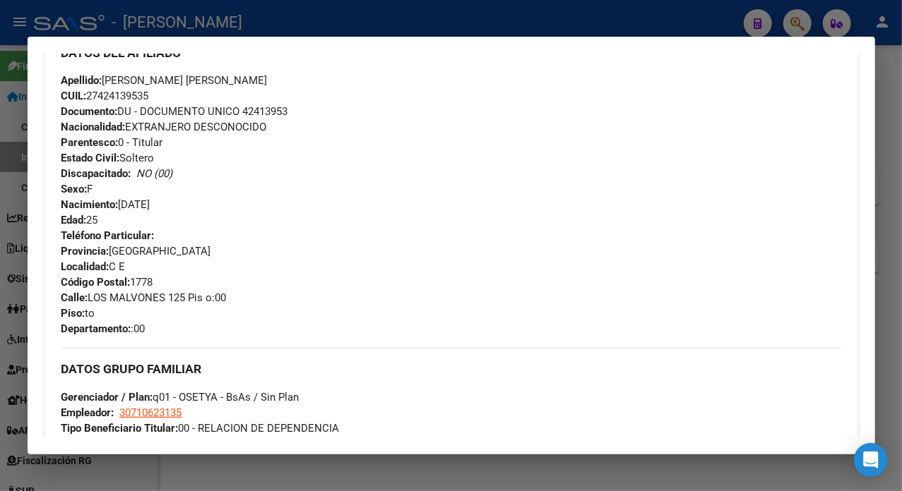
scroll to position [470, 0]
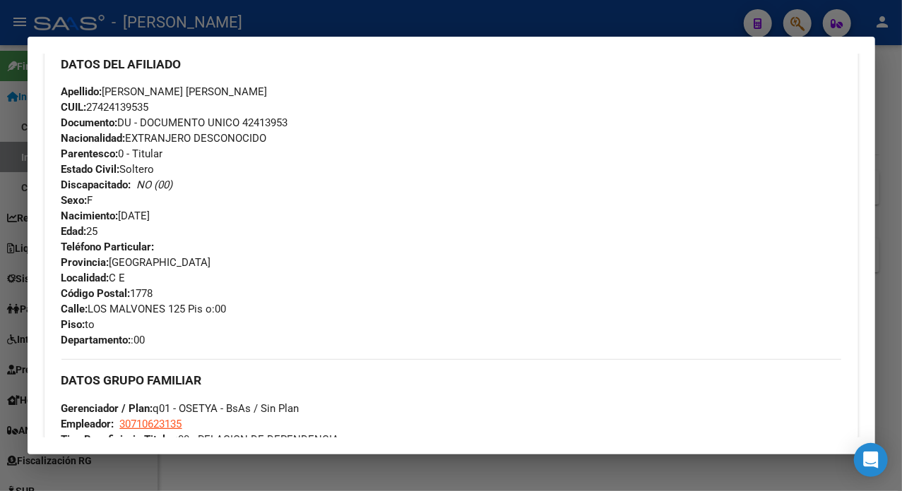
click at [264, 114] on div "Apellido: [PERSON_NAME] [PERSON_NAME] CUIL: 27424139535 Documento: DU - DOCUMEN…" at bounding box center [451, 161] width 780 height 155
click at [266, 124] on span "Documento: DU - DOCUMENTO UNICO 42413953" at bounding box center [174, 123] width 227 height 13
click at [122, 92] on span "Apellido: [PERSON_NAME] [PERSON_NAME]" at bounding box center [164, 91] width 206 height 13
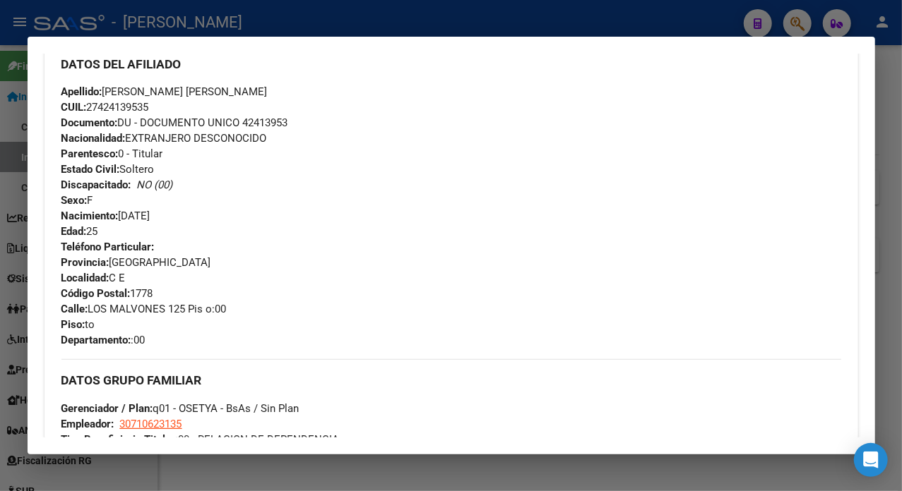
click at [122, 92] on span "Apellido: [PERSON_NAME] [PERSON_NAME]" at bounding box center [164, 91] width 206 height 13
click at [145, 97] on span "Apellido: [PERSON_NAME] [PERSON_NAME]" at bounding box center [164, 91] width 206 height 13
drag, startPoint x: 145, startPoint y: 88, endPoint x: 206, endPoint y: 85, distance: 60.8
click at [206, 85] on div "Apellido: [PERSON_NAME] [PERSON_NAME] CUIL: 27424139535 Documento: DU - DOCUMEN…" at bounding box center [451, 161] width 780 height 155
drag, startPoint x: 90, startPoint y: 306, endPoint x: 165, endPoint y: 308, distance: 74.9
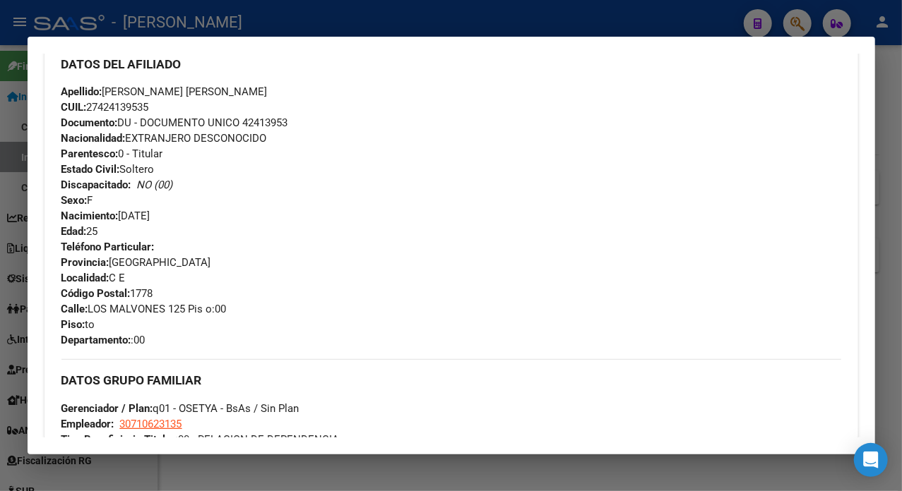
click at [165, 308] on span "Calle: LOS MALVONES 125 Pis o:00" at bounding box center [143, 309] width 165 height 13
drag, startPoint x: 156, startPoint y: 309, endPoint x: 179, endPoint y: 318, distance: 24.4
click at [179, 318] on div "Teléfono Particular: Provincia: [GEOGRAPHIC_DATA] Localidad: C E Código Postal:…" at bounding box center [451, 293] width 780 height 109
click at [134, 317] on div "Teléfono Particular: Provincia: [GEOGRAPHIC_DATA] Localidad: C E Código Postal:…" at bounding box center [451, 293] width 780 height 109
drag, startPoint x: 89, startPoint y: 309, endPoint x: 165, endPoint y: 309, distance: 75.6
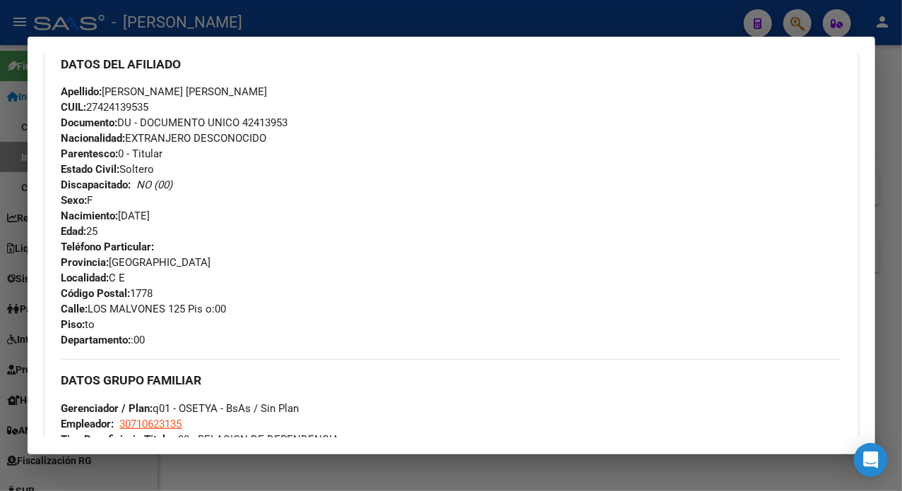
click at [165, 309] on span "Calle: LOS MALVONES 125 Pis o:00" at bounding box center [143, 309] width 165 height 13
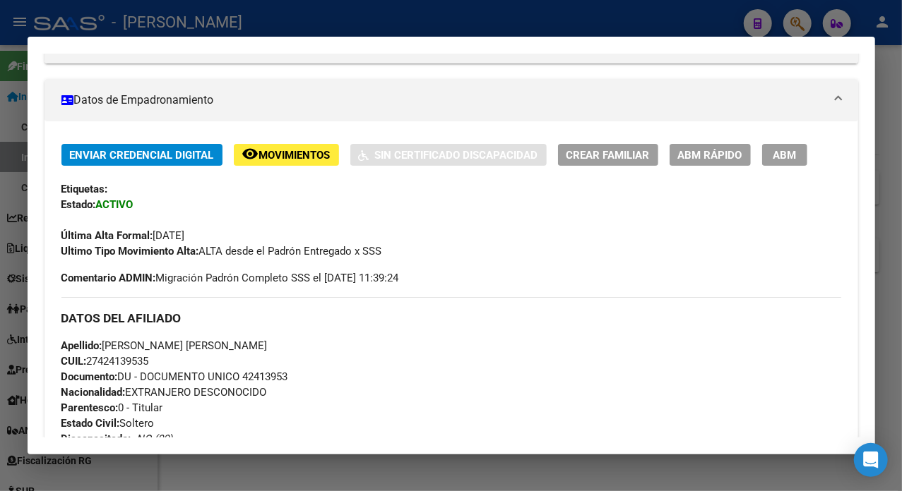
scroll to position [188, 0]
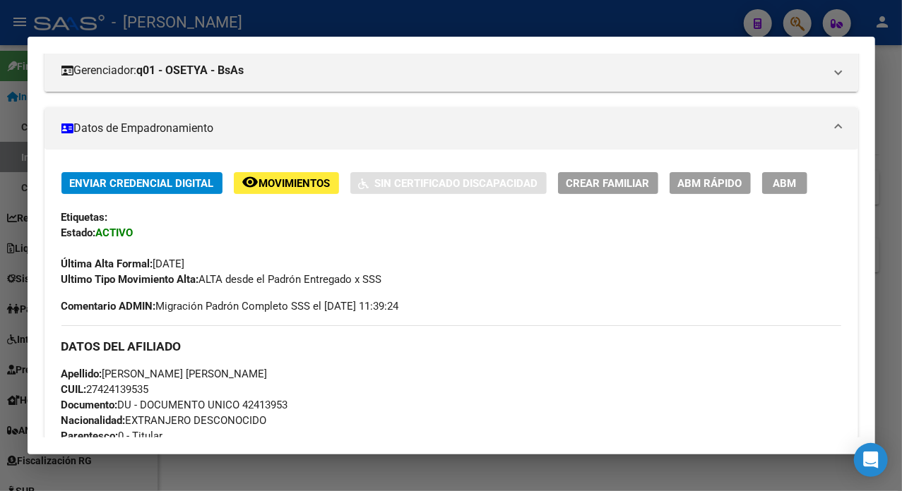
click at [888, 212] on div at bounding box center [451, 245] width 902 height 491
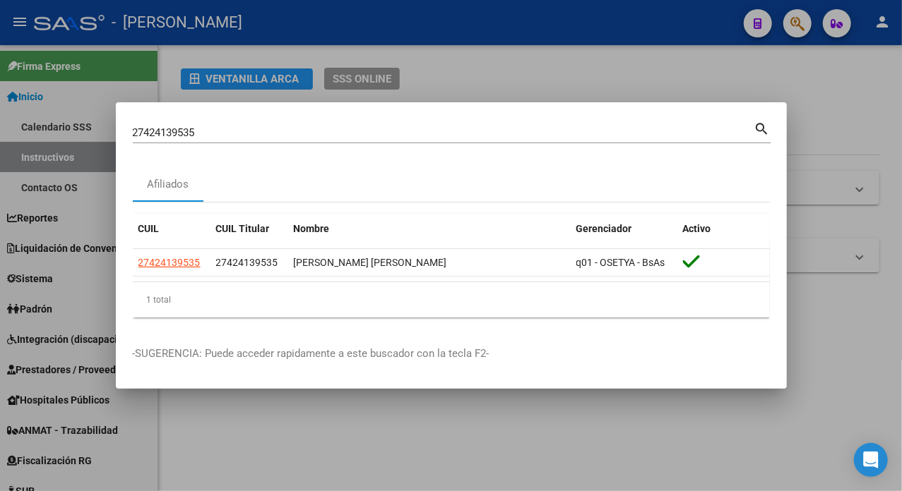
click at [326, 122] on div "27424139535 Buscar (apellido, dni, [PERSON_NAME], [PERSON_NAME], cuit, obra soc…" at bounding box center [443, 132] width 621 height 21
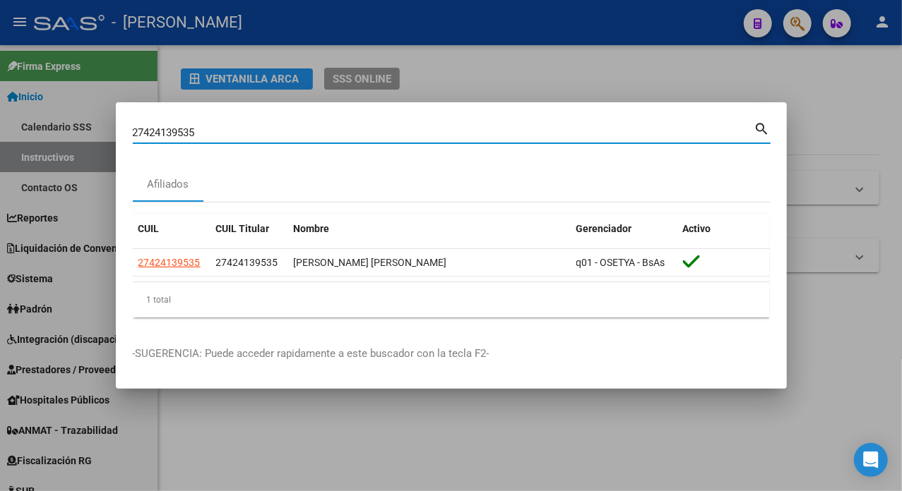
click at [309, 136] on input "27424139535" at bounding box center [443, 132] width 621 height 13
paste input "387199"
type input "27424387199"
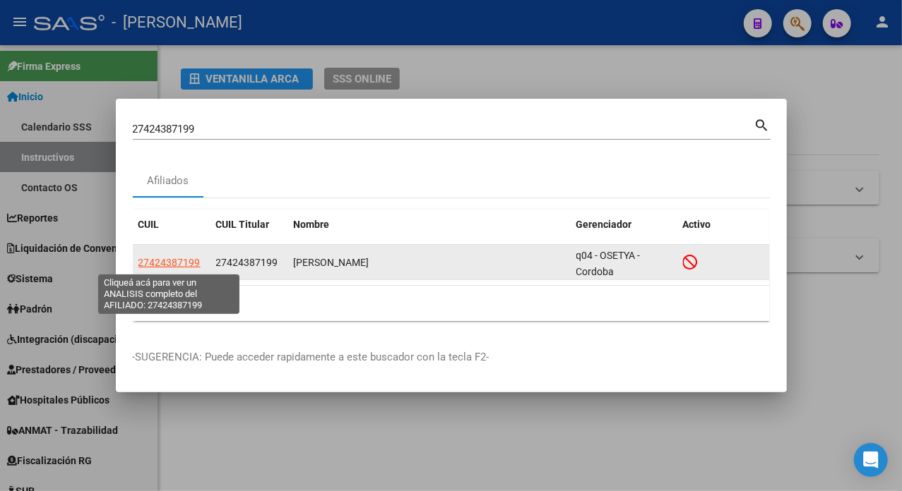
click at [177, 264] on span "27424387199" at bounding box center [169, 262] width 62 height 11
type textarea "27424387199"
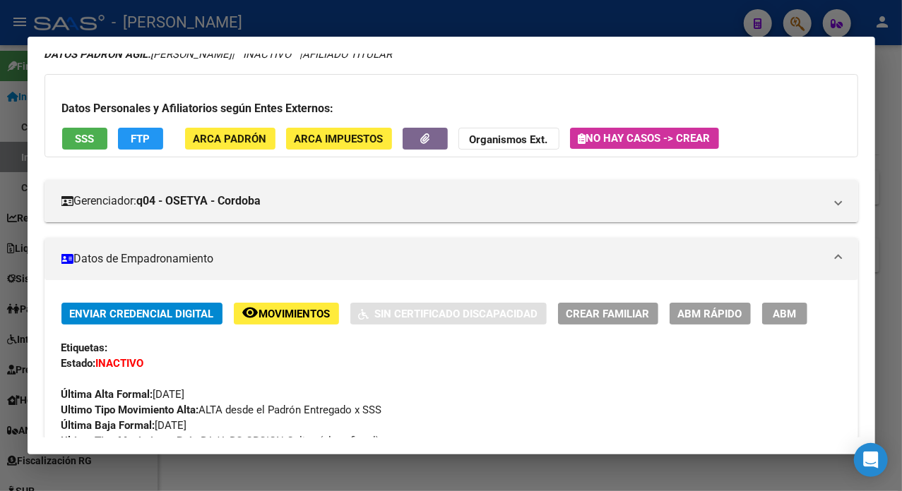
scroll to position [0, 0]
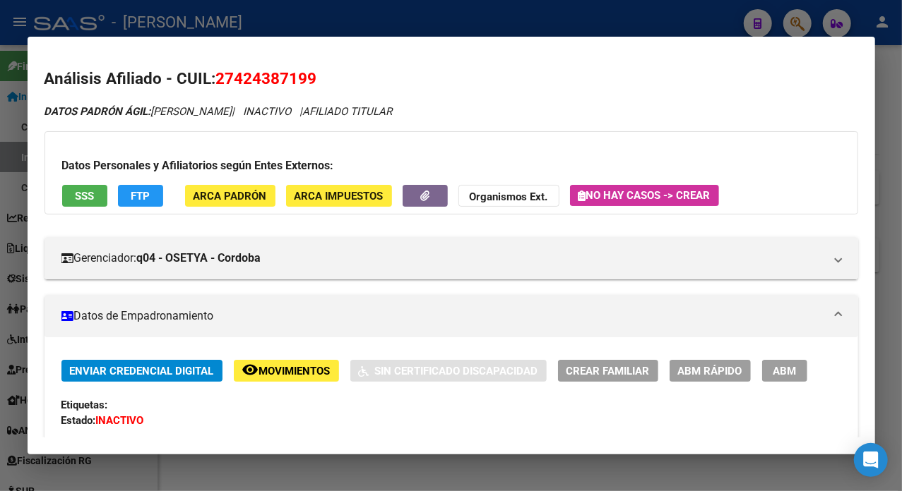
click at [881, 52] on div at bounding box center [451, 245] width 902 height 491
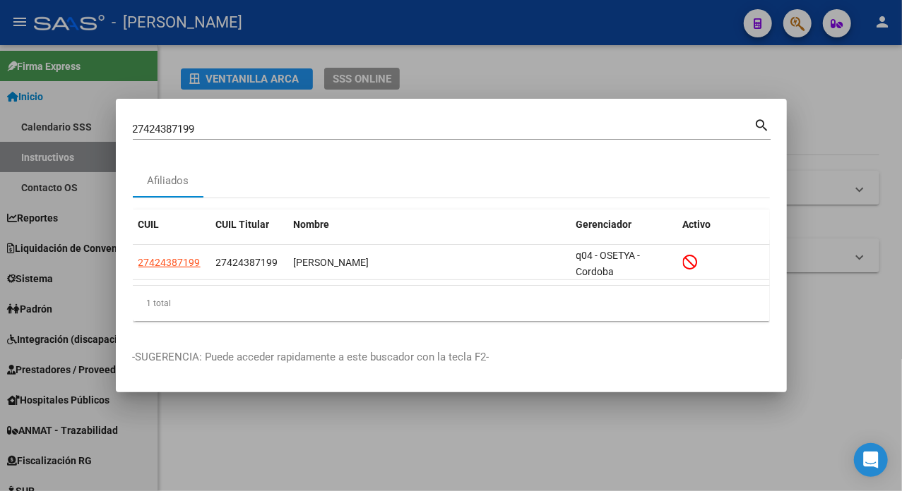
click at [562, 129] on input "27424387199" at bounding box center [443, 129] width 621 height 13
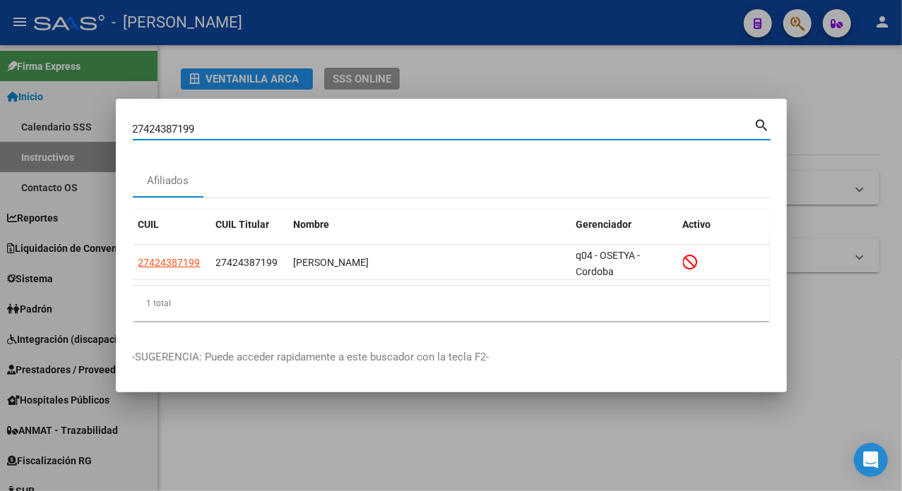
click at [562, 129] on input "27424387199" at bounding box center [443, 129] width 621 height 13
paste input "549946"
type input "27424549946"
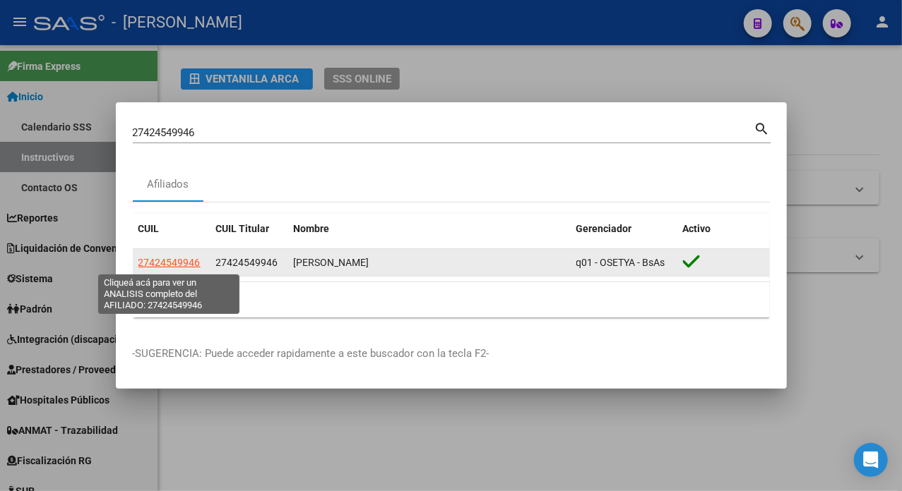
click at [172, 264] on span "27424549946" at bounding box center [169, 262] width 62 height 11
type textarea "27424549946"
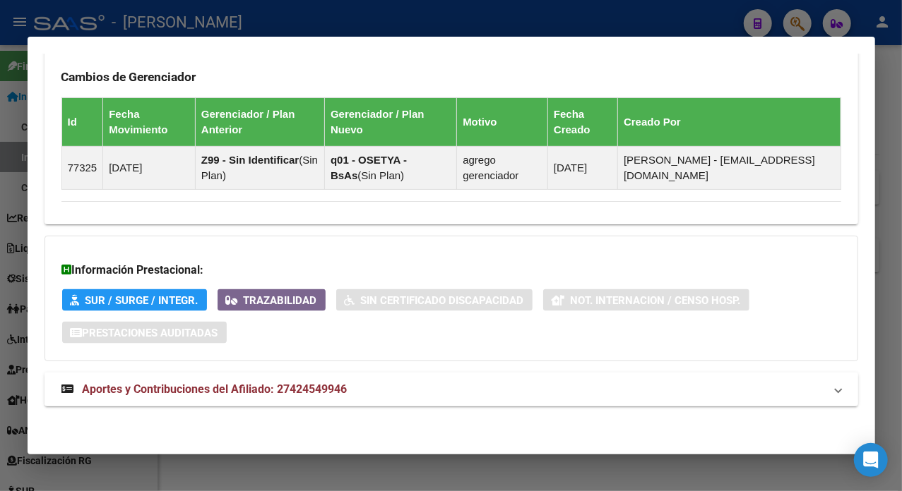
click at [376, 376] on mat-expansion-panel-header "Aportes y Contribuciones del Afiliado: 27424549946" at bounding box center [450, 390] width 813 height 34
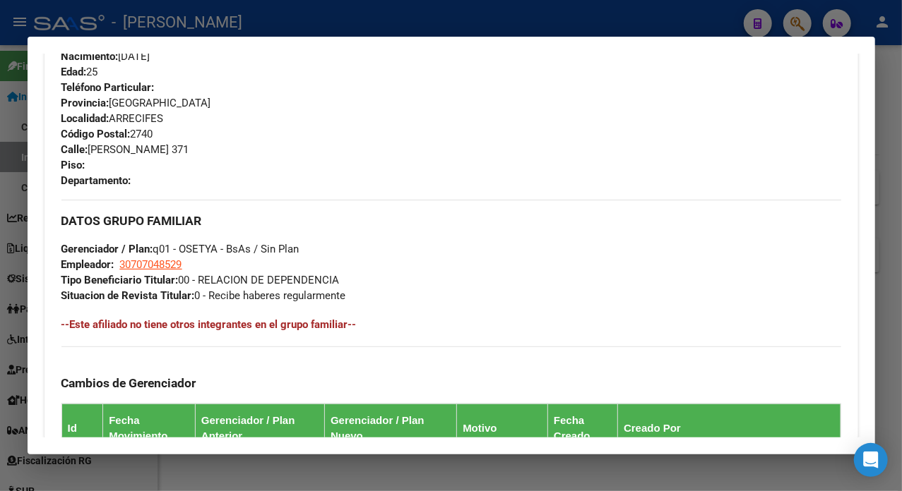
scroll to position [253, 0]
